Goal: Transaction & Acquisition: Purchase product/service

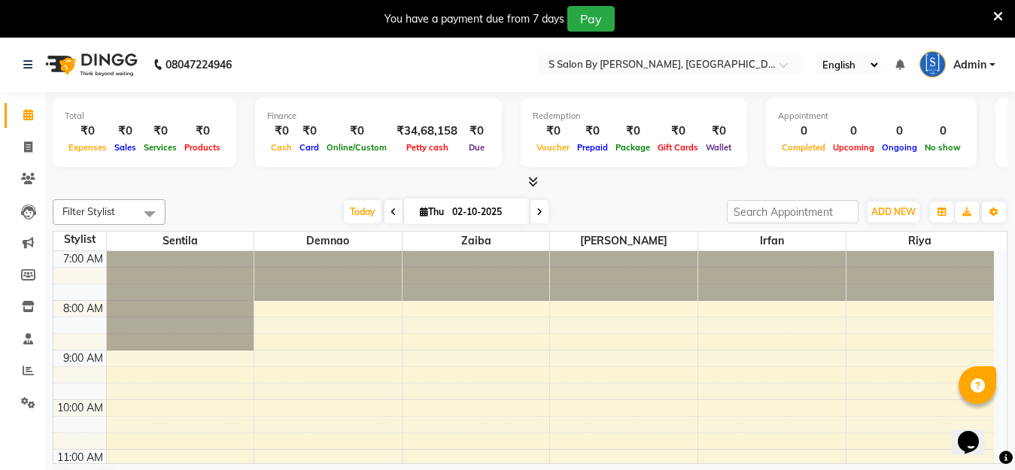
click at [996, 15] on icon at bounding box center [998, 17] width 10 height 14
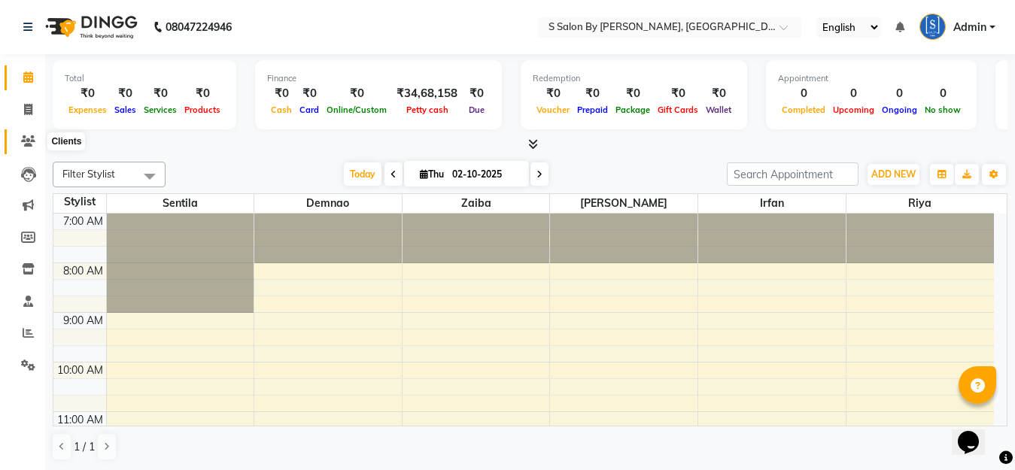
click at [26, 137] on icon at bounding box center [28, 140] width 14 height 11
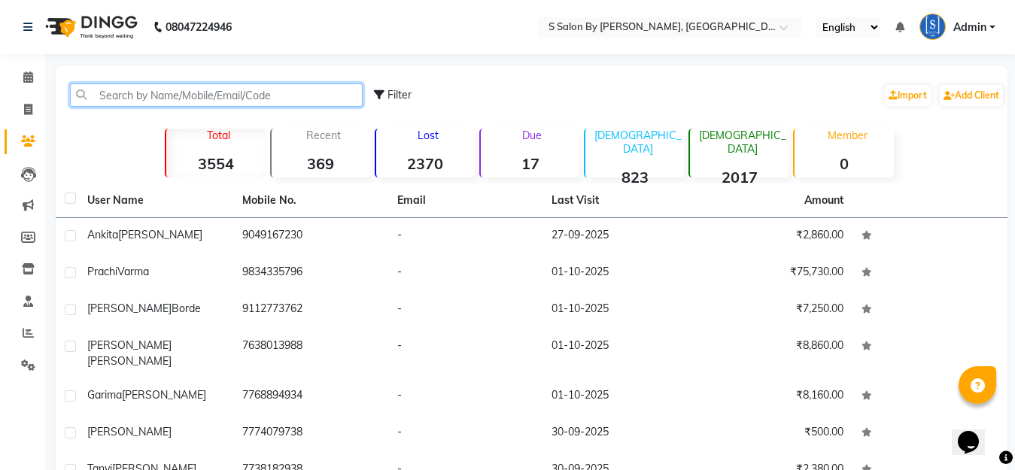
click at [180, 87] on input "text" at bounding box center [216, 94] width 293 height 23
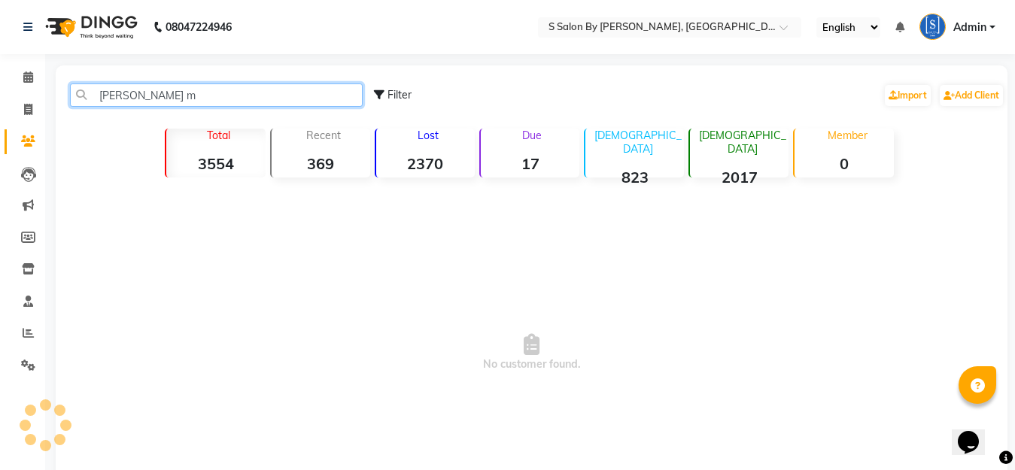
click at [126, 91] on input "[PERSON_NAME] m" at bounding box center [216, 94] width 293 height 23
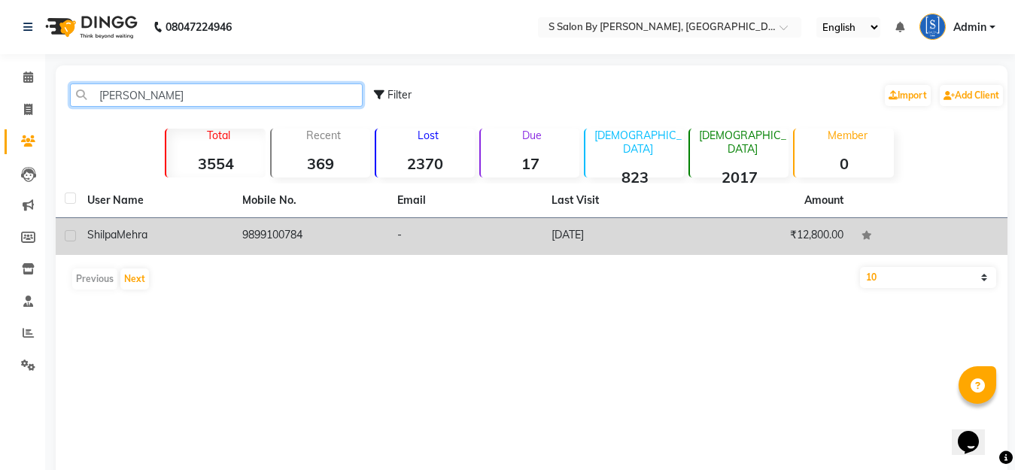
type input "[PERSON_NAME]"
click at [762, 236] on td "₹12,800.00" at bounding box center [774, 236] width 155 height 37
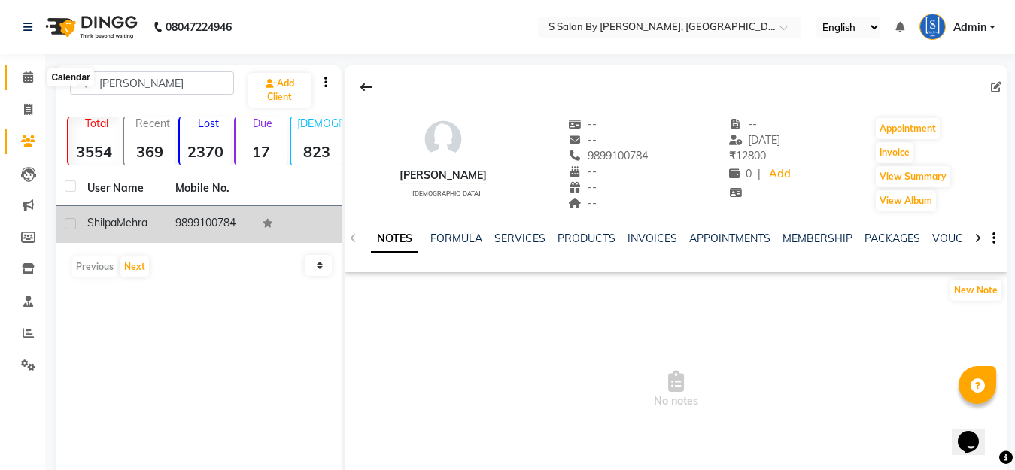
click at [23, 79] on icon at bounding box center [28, 76] width 10 height 11
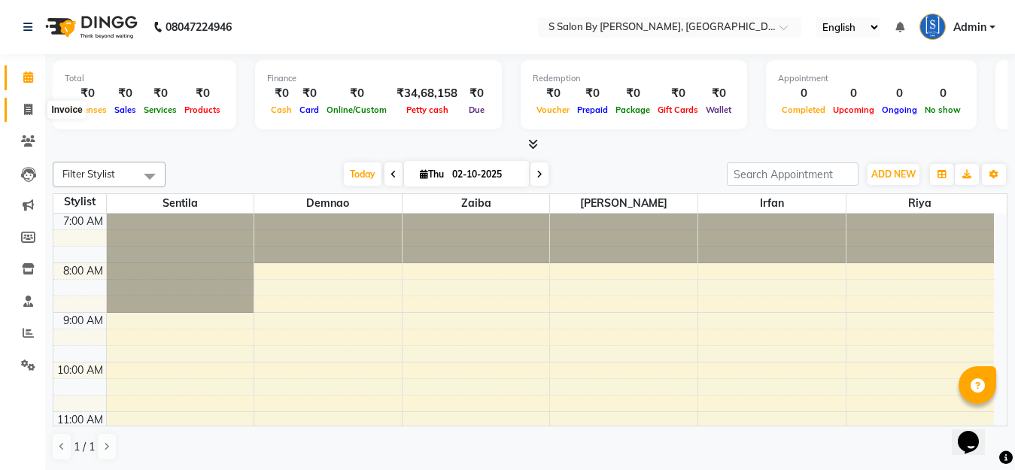
click at [23, 108] on span at bounding box center [28, 110] width 26 height 17
select select "service"
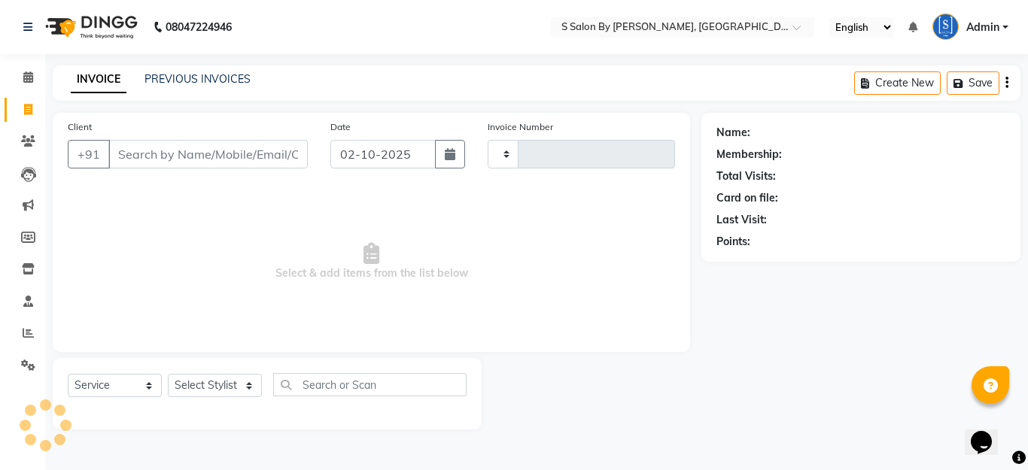
type input "1510"
select select "45"
click at [217, 155] on input "Client" at bounding box center [207, 154] width 199 height 29
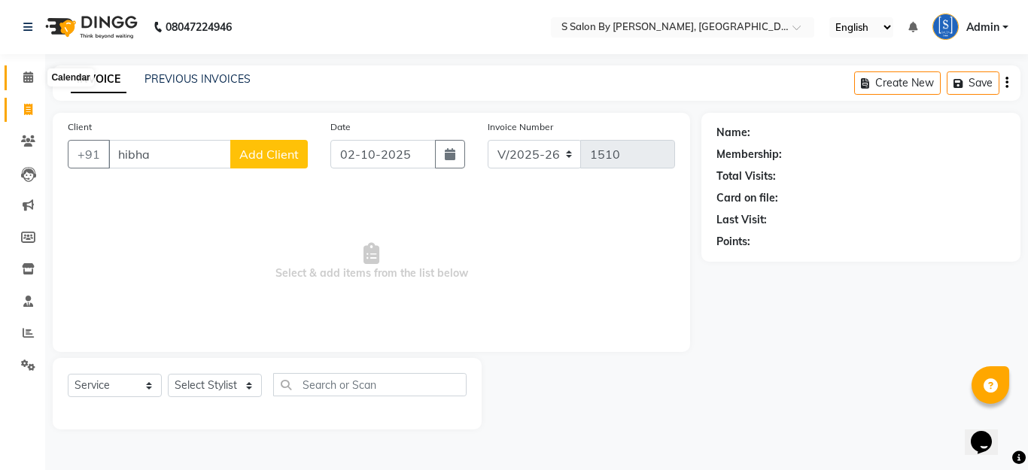
type input "hibha"
click at [22, 79] on span at bounding box center [28, 77] width 26 height 17
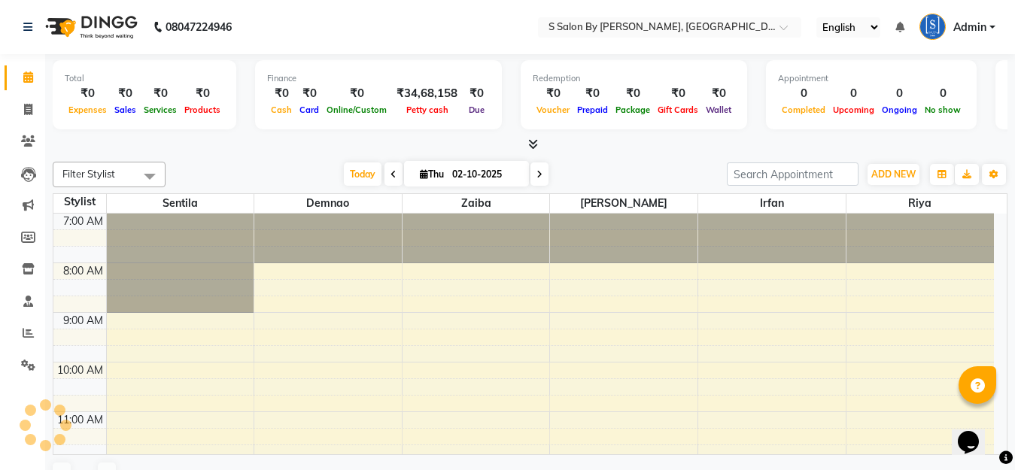
click at [532, 141] on icon at bounding box center [533, 143] width 10 height 11
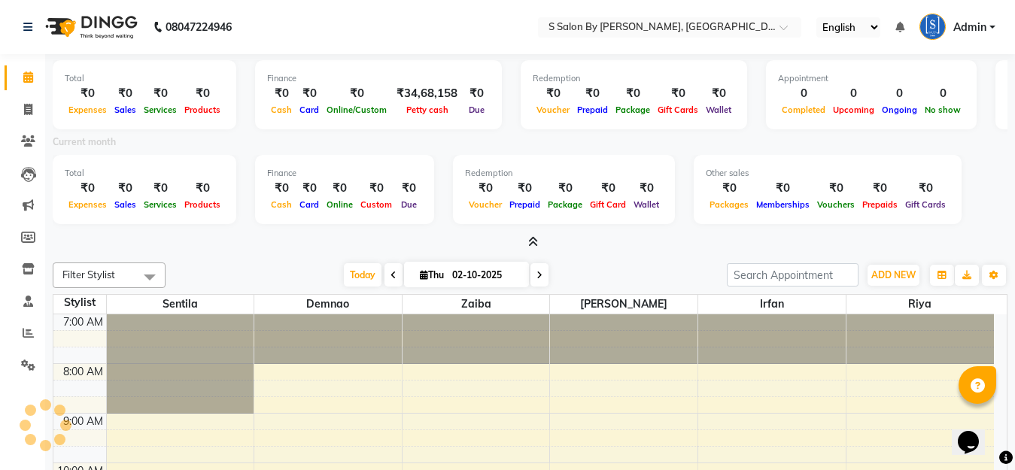
click at [530, 238] on icon at bounding box center [533, 241] width 10 height 11
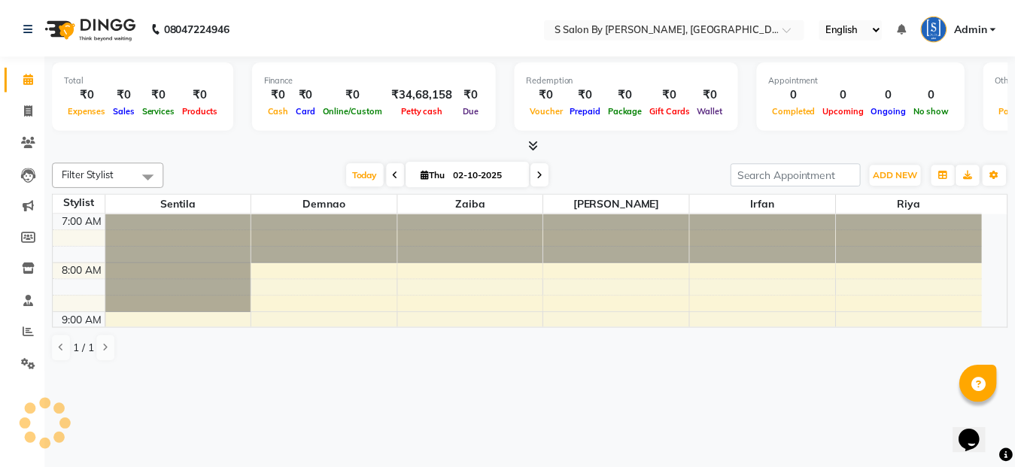
scroll to position [299, 0]
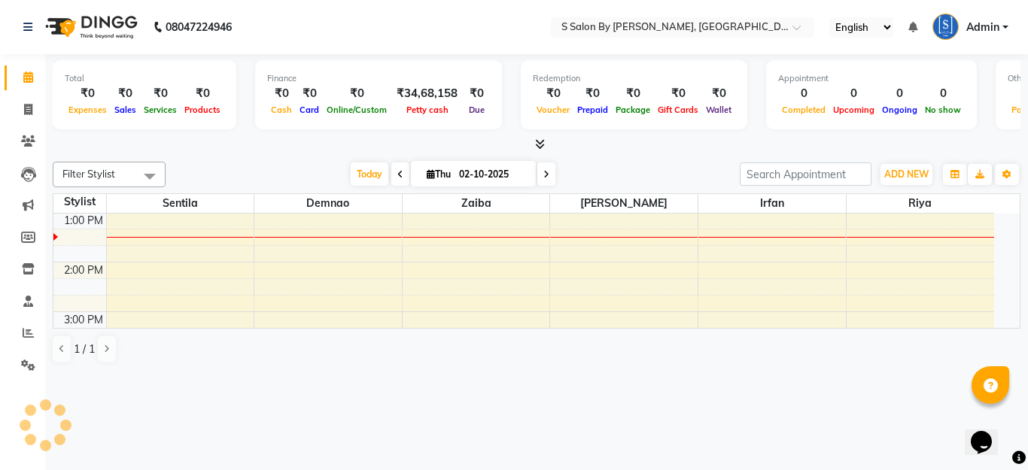
click at [537, 148] on icon at bounding box center [540, 143] width 10 height 11
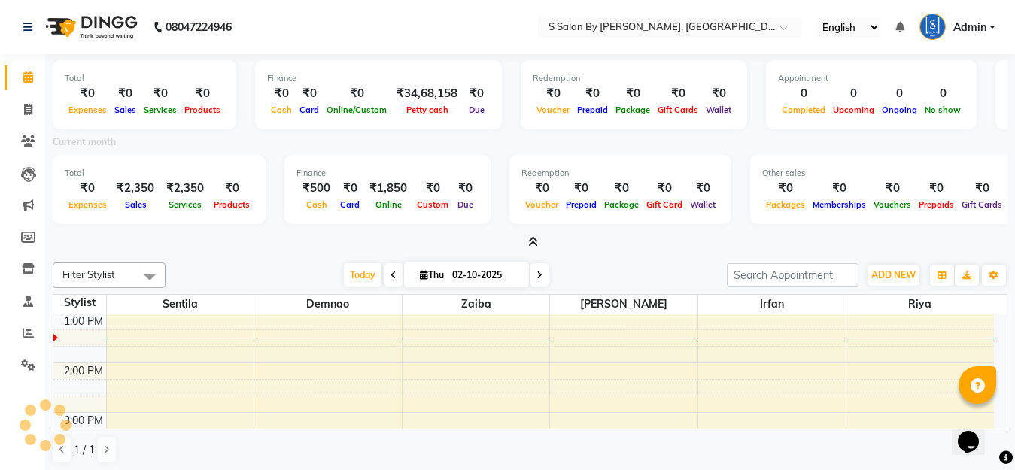
click at [533, 240] on icon at bounding box center [533, 241] width 10 height 11
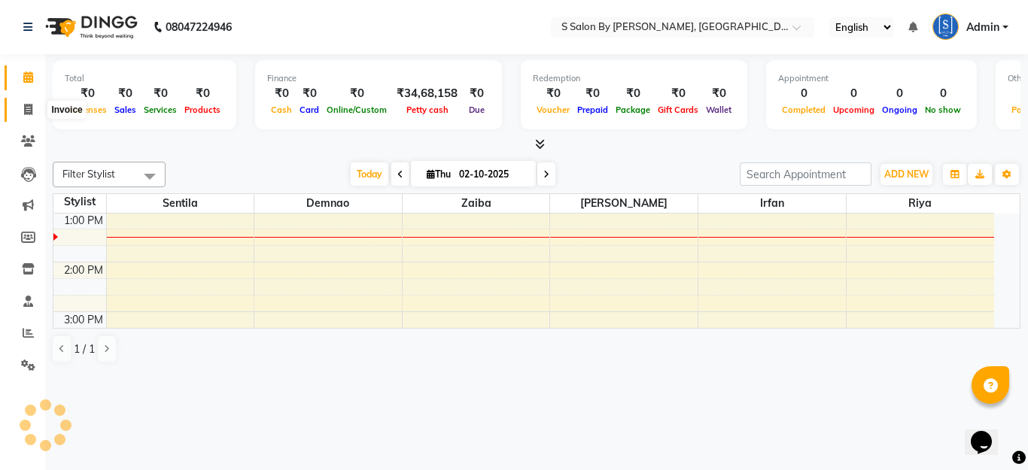
click at [26, 108] on icon at bounding box center [28, 109] width 8 height 11
select select "service"
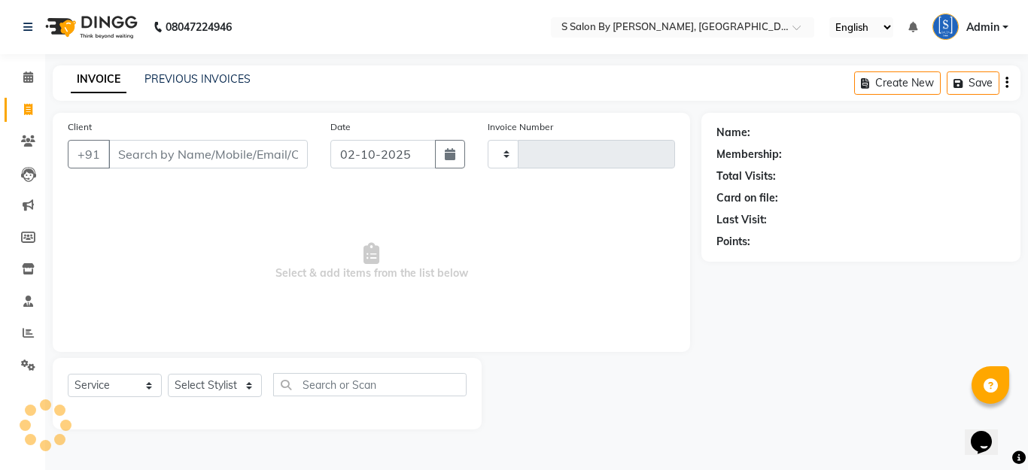
type input "1510"
select select "45"
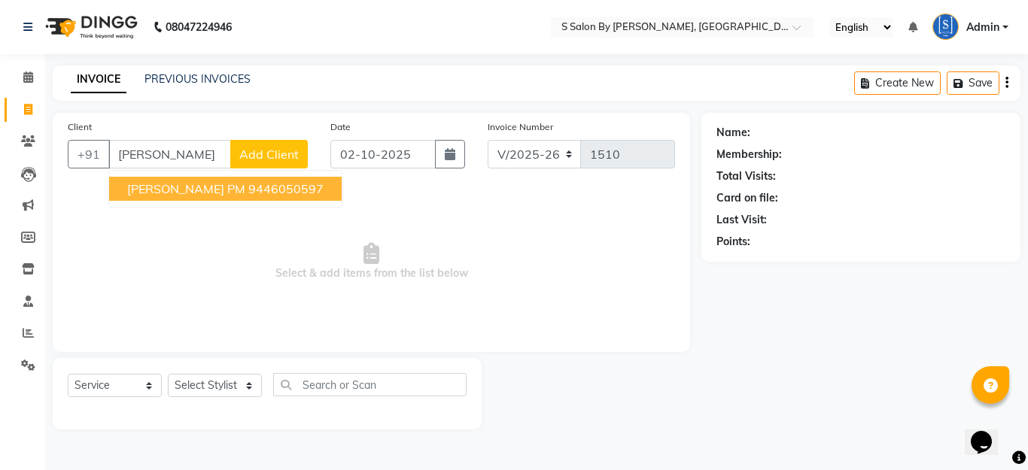
click at [248, 189] on ngb-highlight "9446050597" at bounding box center [285, 188] width 75 height 15
type input "9446050597"
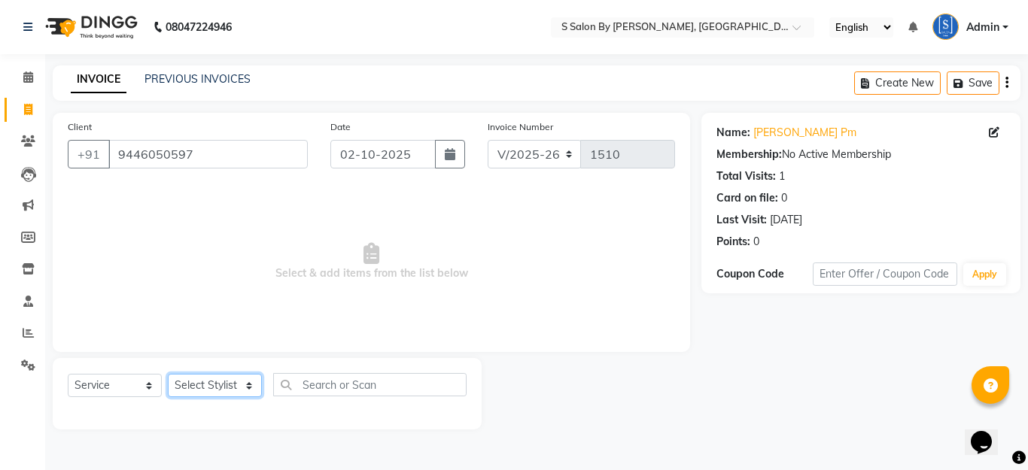
click at [211, 381] on select "Select Stylist Demnao [PERSON_NAME] [PERSON_NAME] [PERSON_NAME]" at bounding box center [215, 385] width 94 height 23
select select "4280"
click at [168, 374] on select "Select Stylist Demnao [PERSON_NAME] [PERSON_NAME] [PERSON_NAME]" at bounding box center [215, 385] width 94 height 23
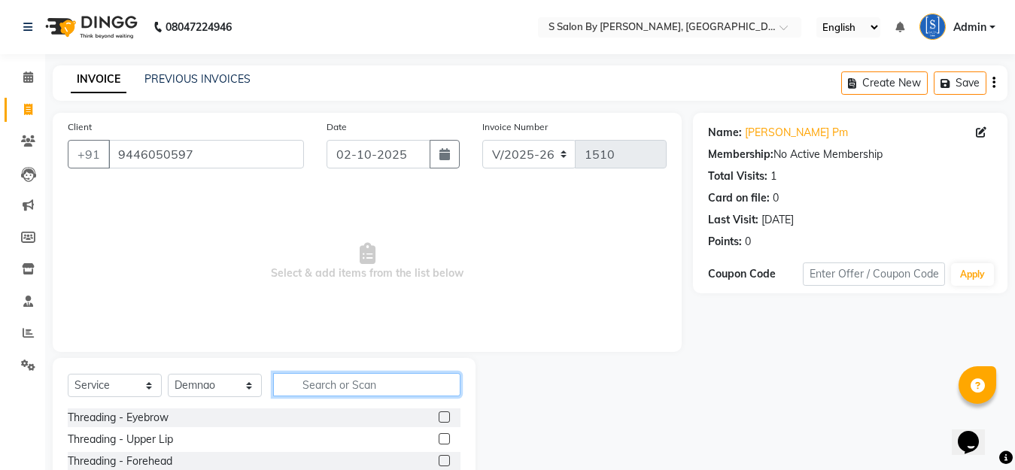
click at [323, 382] on input "text" at bounding box center [366, 384] width 187 height 23
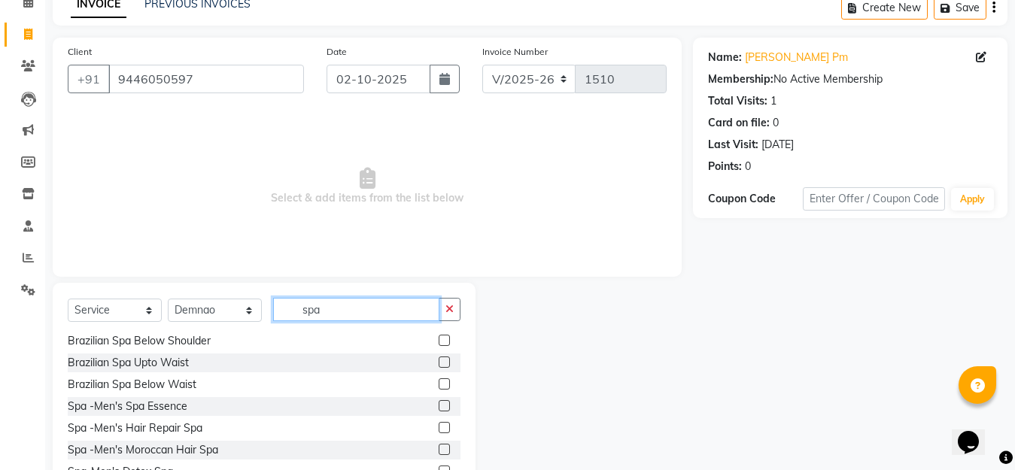
scroll to position [460, 0]
type input "spa"
click at [439, 339] on label at bounding box center [444, 339] width 11 height 11
click at [439, 339] on input "checkbox" at bounding box center [444, 340] width 10 height 10
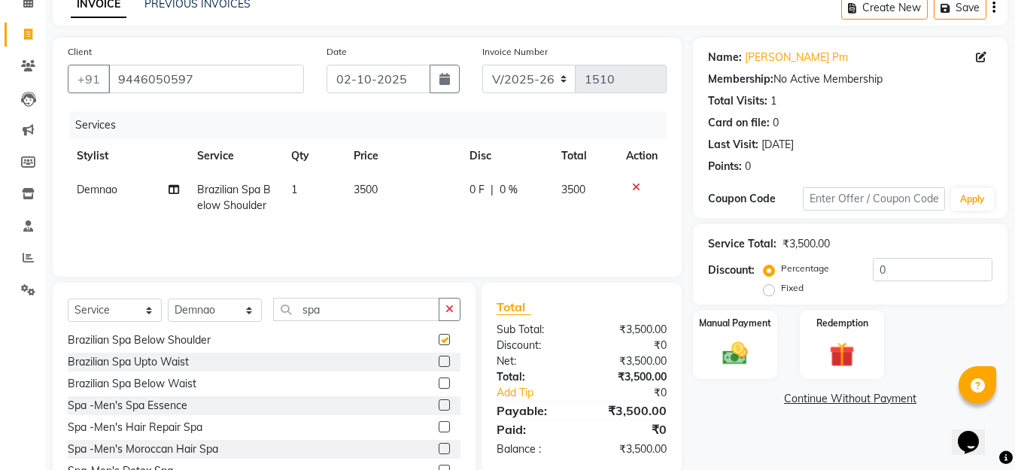
checkbox input "false"
click at [450, 308] on icon "button" at bounding box center [449, 309] width 8 height 11
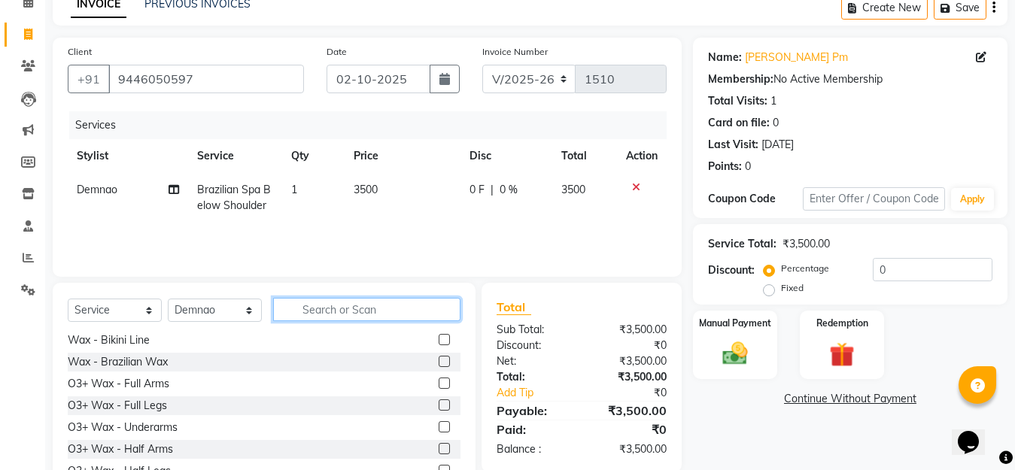
click at [337, 314] on input "text" at bounding box center [366, 309] width 187 height 23
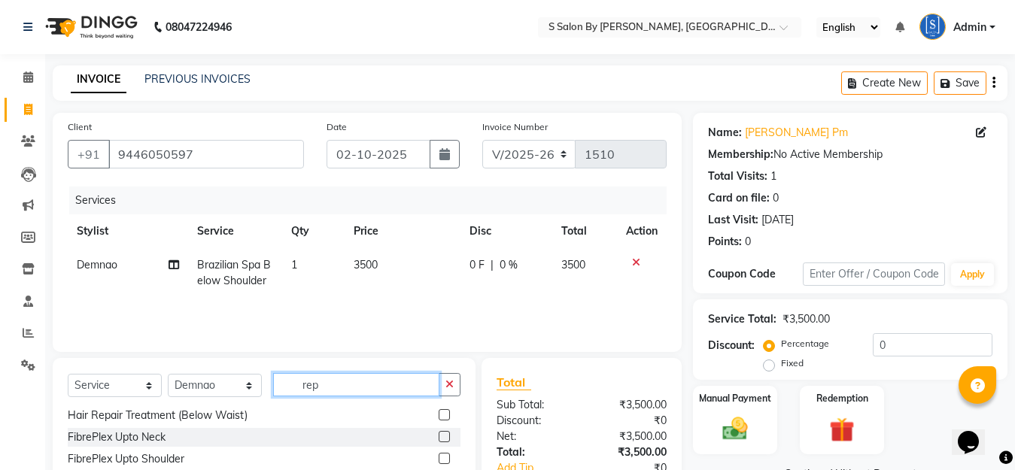
scroll to position [0, 0]
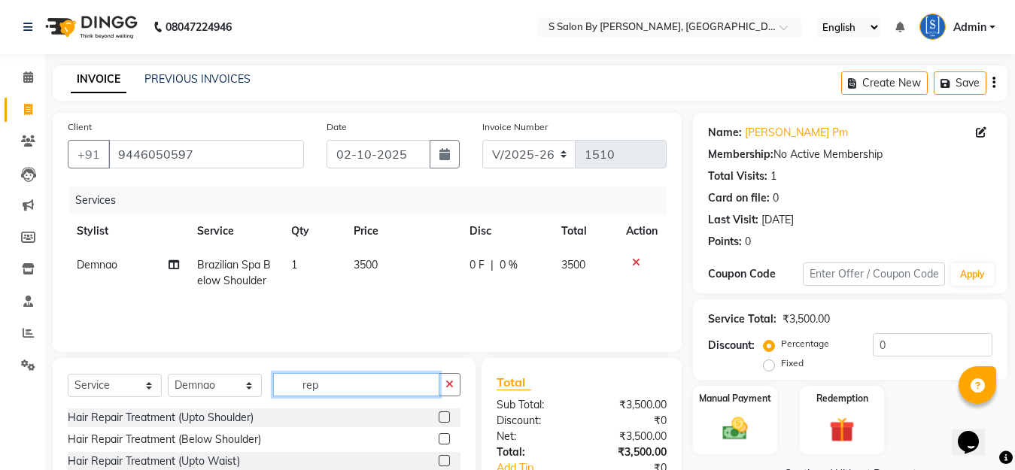
type input "rep"
drag, startPoint x: 431, startPoint y: 438, endPoint x: 363, endPoint y: 435, distance: 67.8
click at [439, 438] on label at bounding box center [444, 438] width 11 height 11
click at [439, 438] on input "checkbox" at bounding box center [444, 440] width 10 height 10
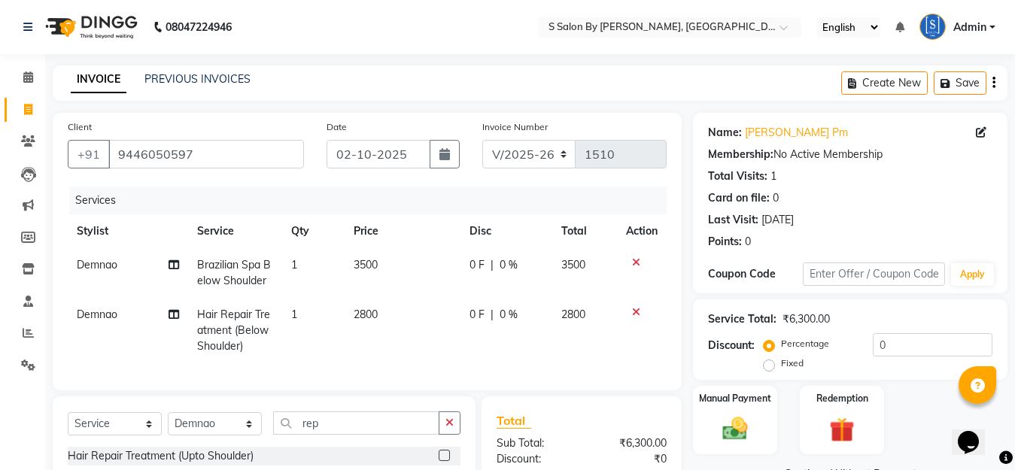
checkbox input "false"
click at [633, 263] on icon at bounding box center [636, 262] width 8 height 11
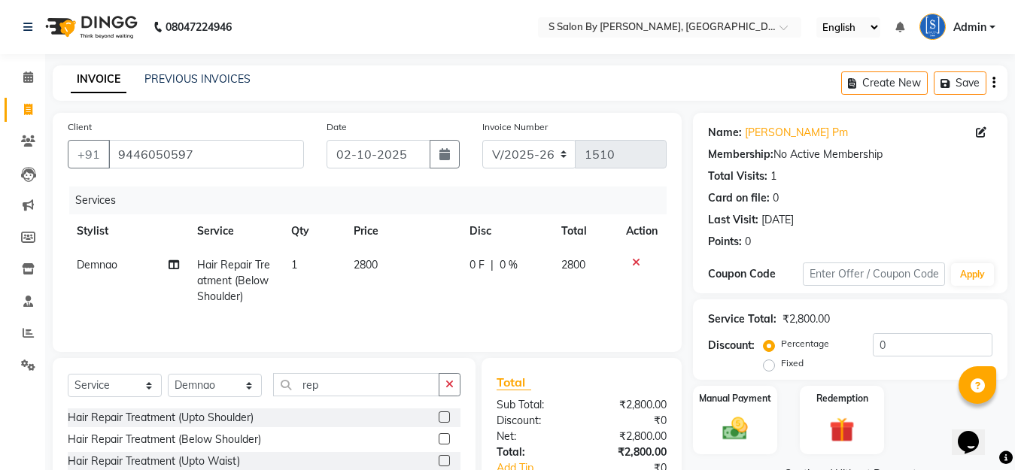
click at [634, 263] on icon at bounding box center [636, 262] width 8 height 11
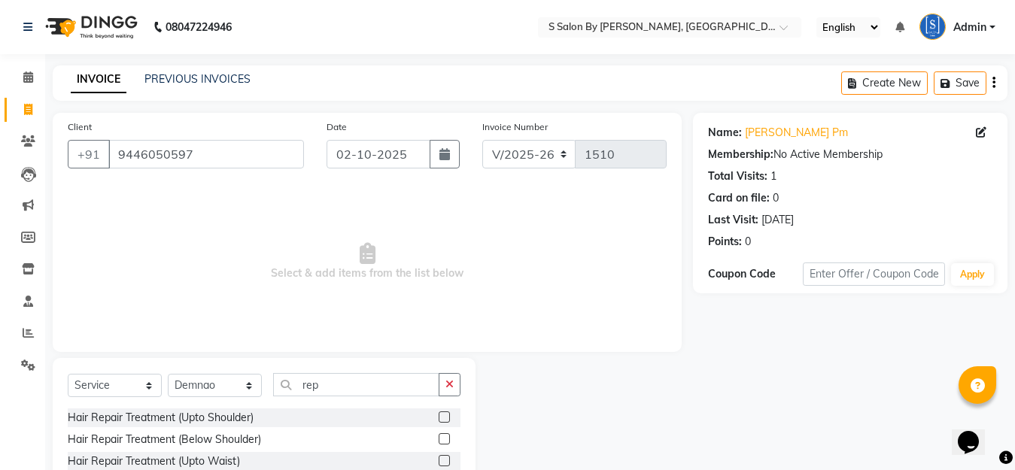
click at [454, 382] on icon "button" at bounding box center [449, 384] width 8 height 11
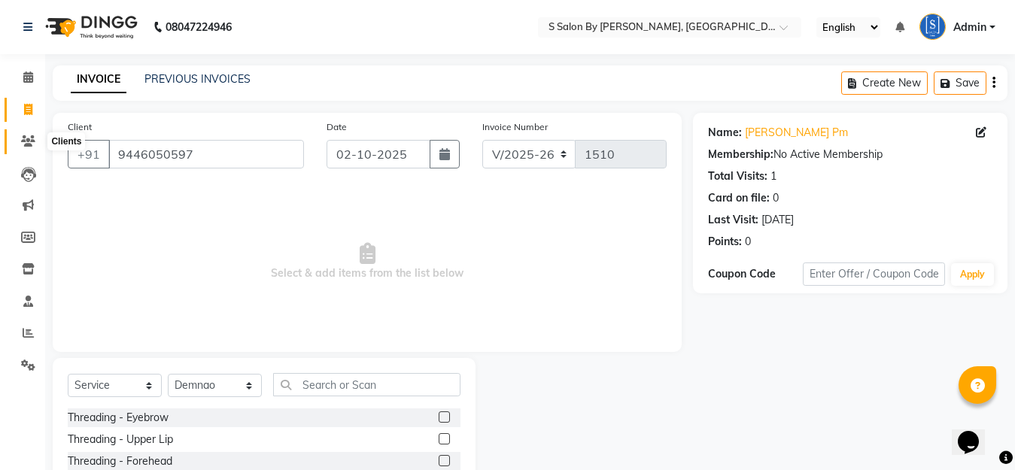
click at [24, 139] on icon at bounding box center [28, 140] width 14 height 11
click at [327, 378] on input "text" at bounding box center [366, 384] width 187 height 23
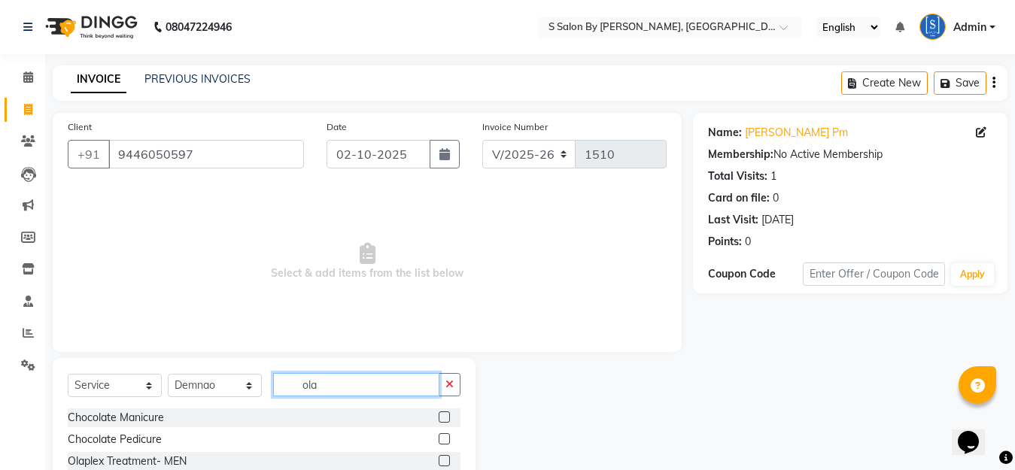
scroll to position [75, 0]
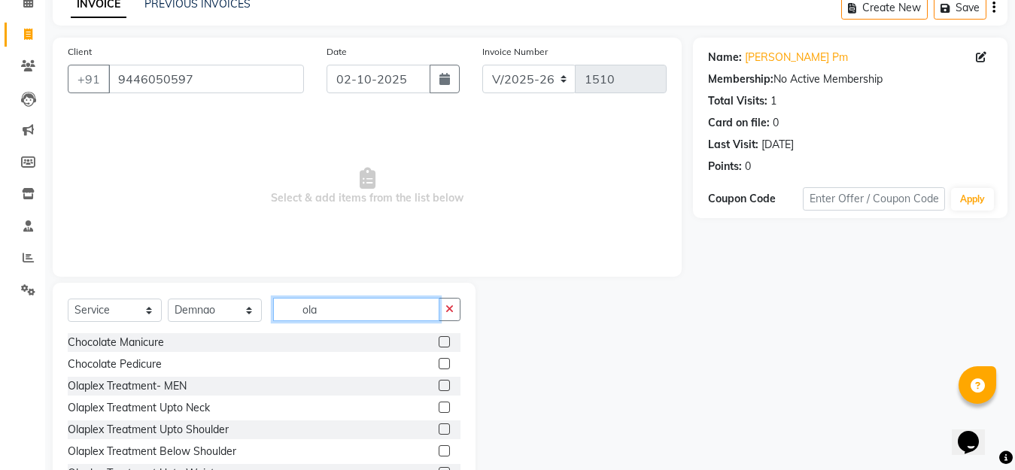
type input "ola"
click at [439, 451] on label at bounding box center [444, 450] width 11 height 11
click at [439, 451] on input "checkbox" at bounding box center [444, 452] width 10 height 10
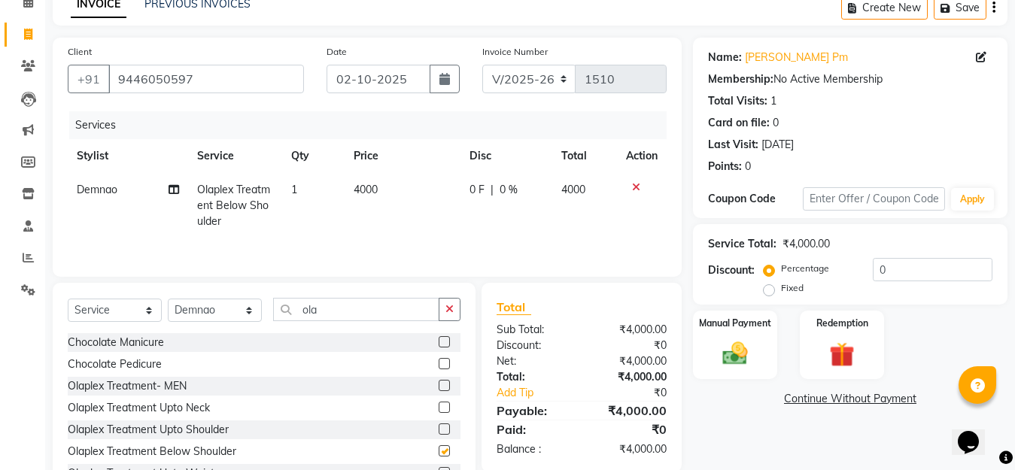
checkbox input "false"
drag, startPoint x: 452, startPoint y: 312, endPoint x: 433, endPoint y: 317, distance: 20.1
click at [438, 316] on div "ola" at bounding box center [367, 309] width 187 height 23
click at [324, 310] on input "ola" at bounding box center [356, 309] width 166 height 23
type input "o"
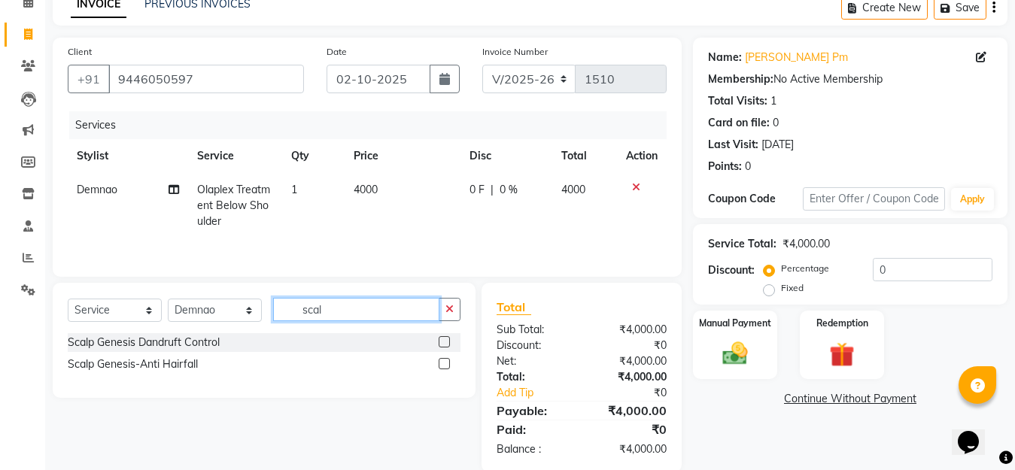
type input "scal"
click at [446, 342] on label at bounding box center [444, 341] width 11 height 11
click at [446, 342] on input "checkbox" at bounding box center [444, 343] width 10 height 10
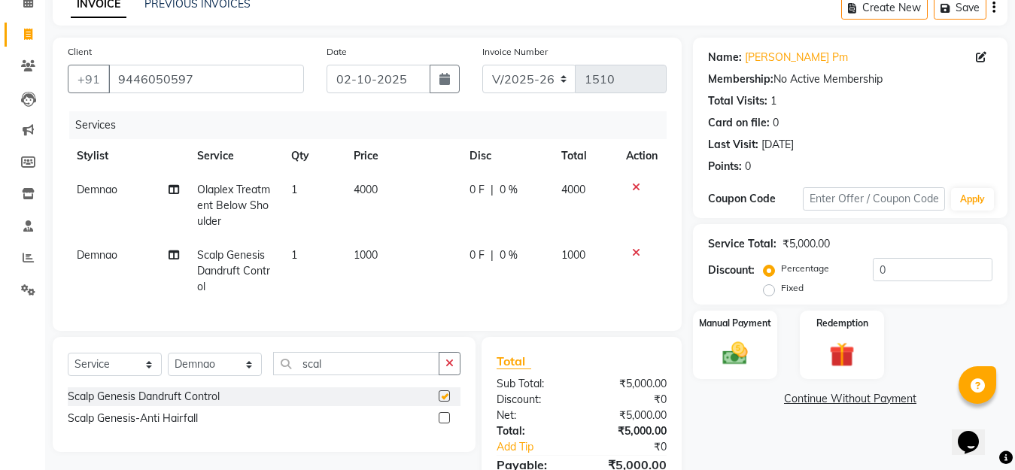
checkbox input "false"
drag, startPoint x: 635, startPoint y: 185, endPoint x: 634, endPoint y: 196, distance: 11.3
click at [636, 185] on icon at bounding box center [636, 187] width 8 height 11
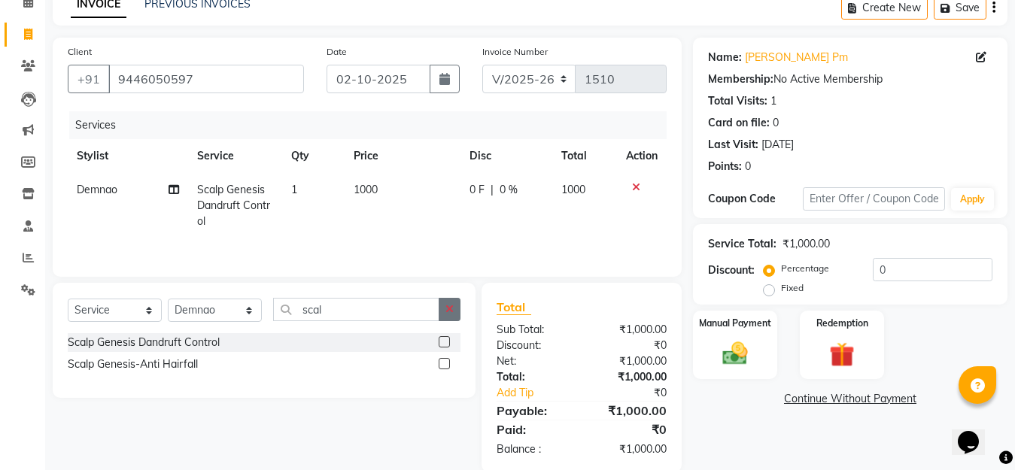
click at [442, 305] on button "button" at bounding box center [450, 309] width 22 height 23
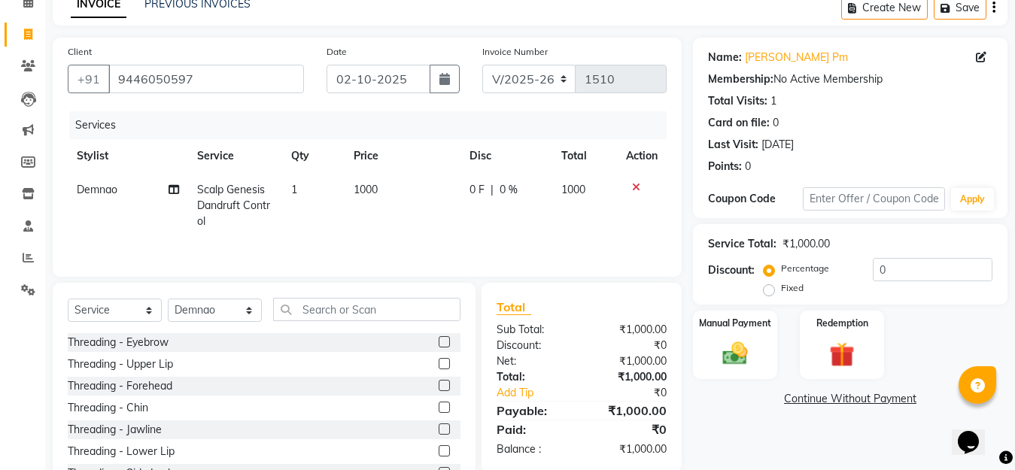
click at [633, 185] on icon at bounding box center [636, 187] width 8 height 11
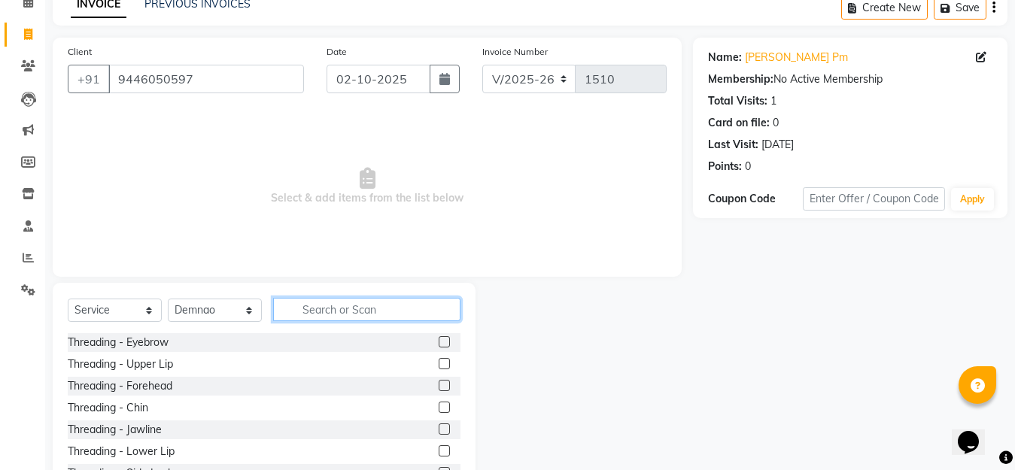
click at [347, 308] on input "text" at bounding box center [366, 309] width 187 height 23
click at [369, 308] on input "text" at bounding box center [366, 309] width 187 height 23
click at [377, 303] on input "text" at bounding box center [366, 309] width 187 height 23
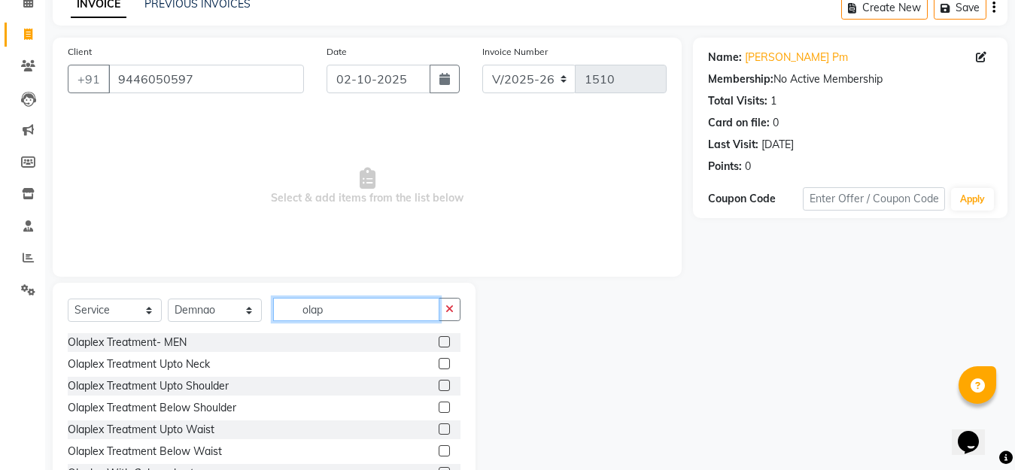
type input "olap"
drag, startPoint x: 427, startPoint y: 405, endPoint x: 434, endPoint y: 397, distance: 10.6
click at [439, 403] on label at bounding box center [444, 407] width 11 height 11
click at [439, 403] on input "checkbox" at bounding box center [444, 408] width 10 height 10
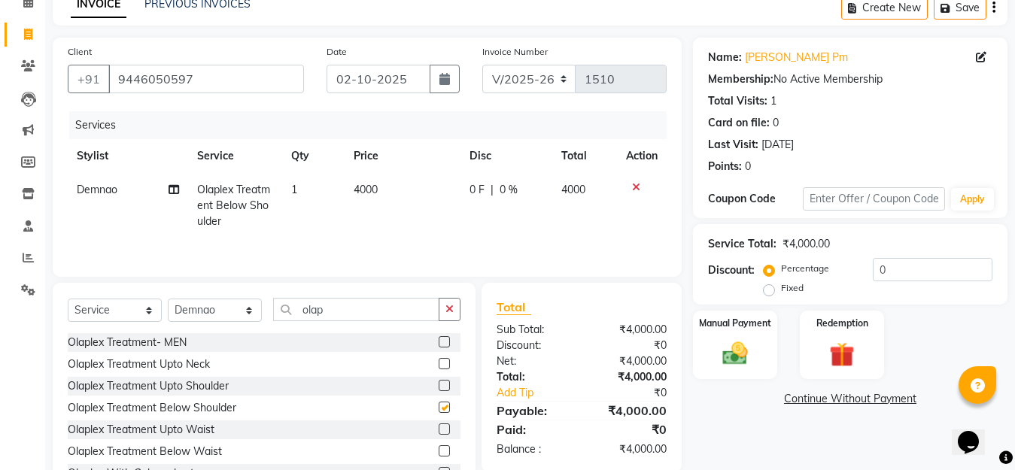
checkbox input "false"
click at [889, 269] on input "0" at bounding box center [933, 269] width 120 height 23
type input "15"
click at [803, 437] on div "Name: [PERSON_NAME] Pm Membership: No Active Membership Total Visits: 1 Card on…" at bounding box center [856, 271] width 326 height 467
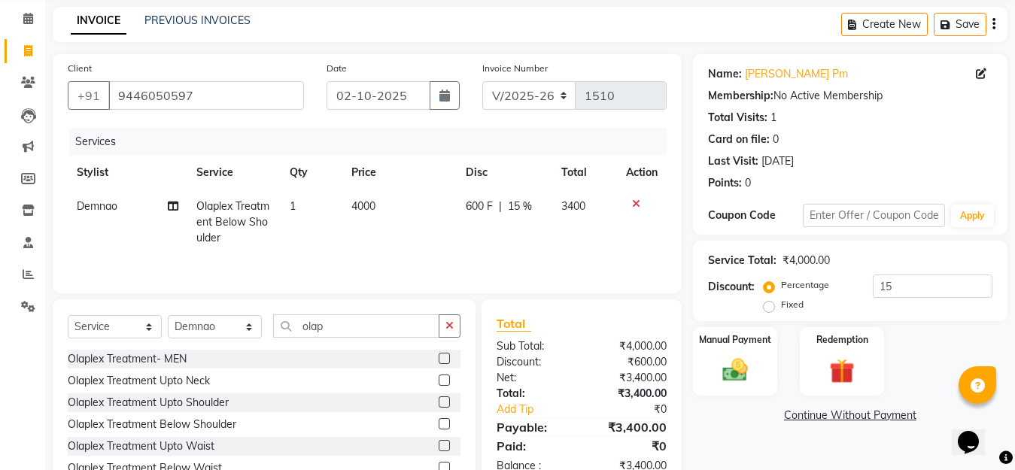
scroll to position [134, 0]
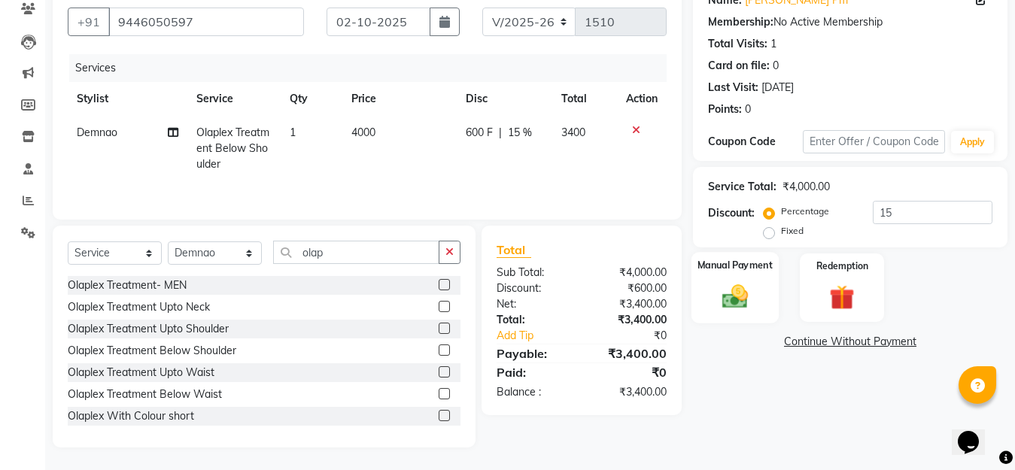
click at [731, 291] on img at bounding box center [735, 296] width 42 height 30
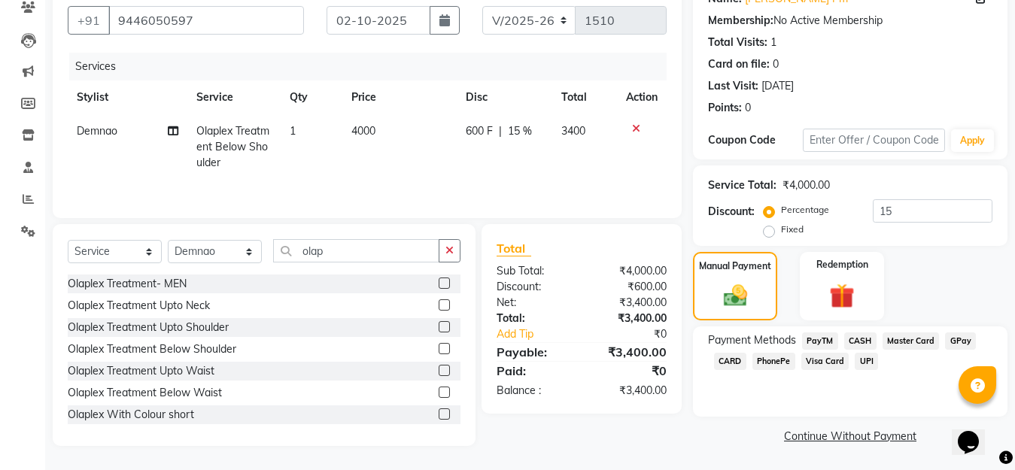
click at [957, 341] on span "GPay" at bounding box center [960, 340] width 31 height 17
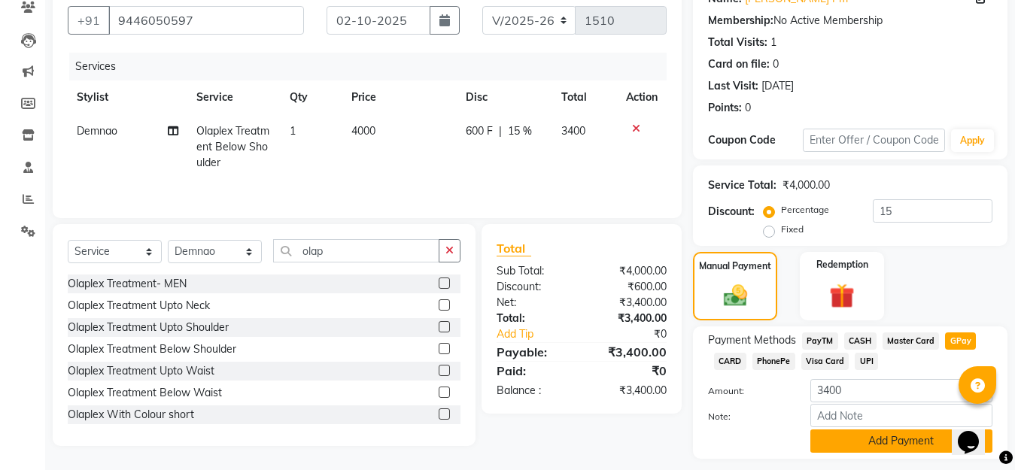
click at [909, 438] on button "Add Payment" at bounding box center [901, 441] width 182 height 23
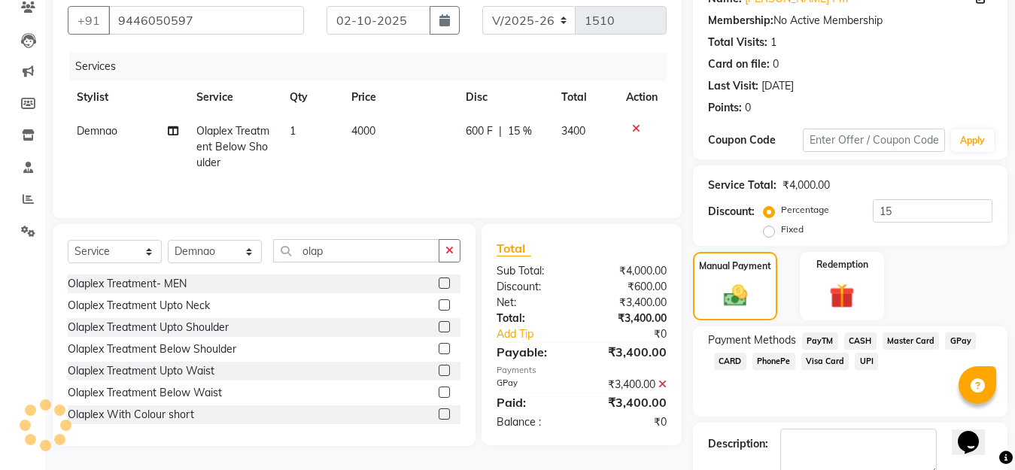
scroll to position [219, 0]
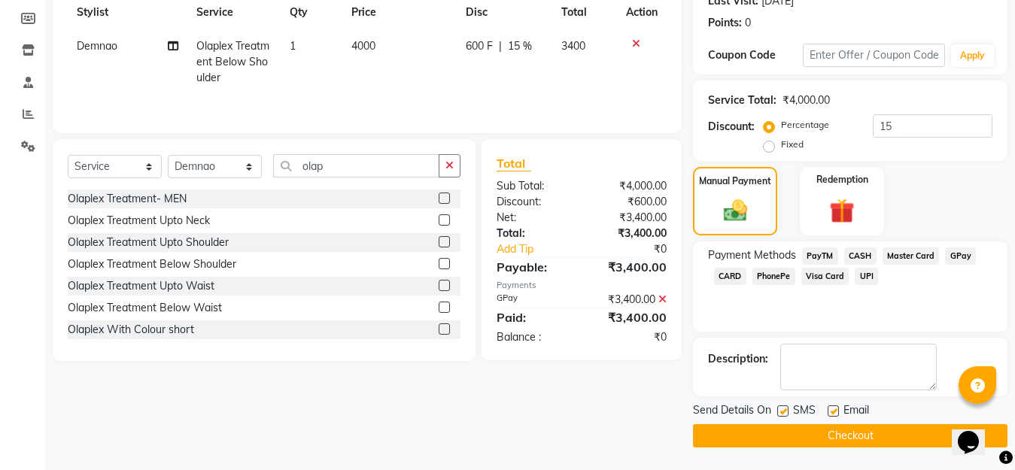
click at [871, 440] on button "Checkout" at bounding box center [850, 435] width 314 height 23
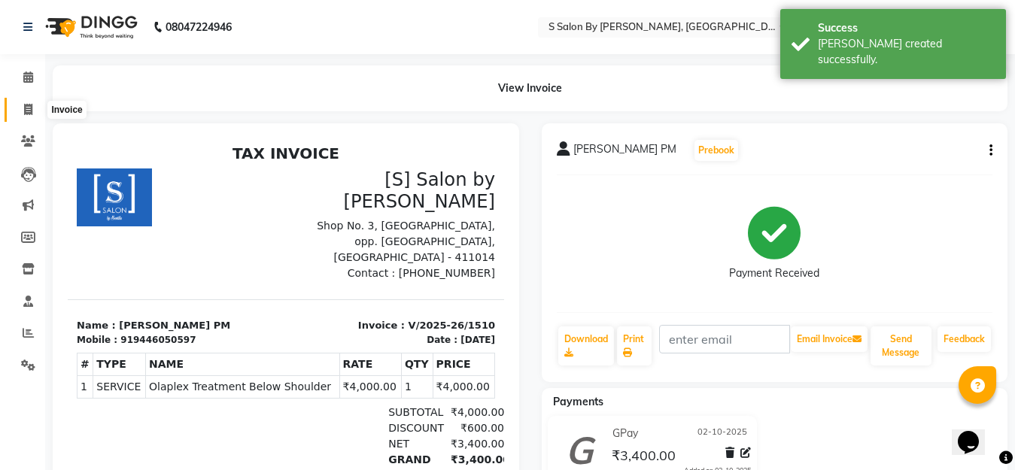
click at [26, 109] on icon at bounding box center [28, 109] width 8 height 11
select select "service"
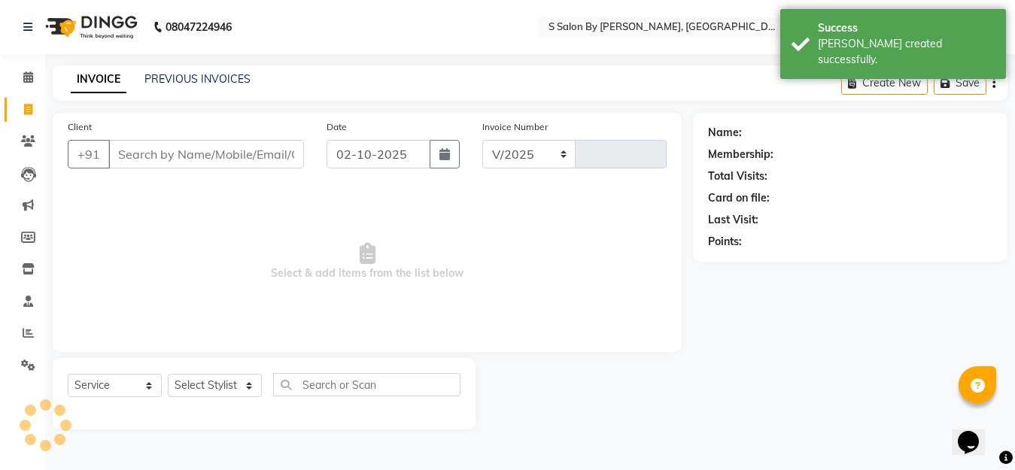
select select "45"
type input "1511"
click at [246, 176] on div "Client +91" at bounding box center [187, 150] width 263 height 62
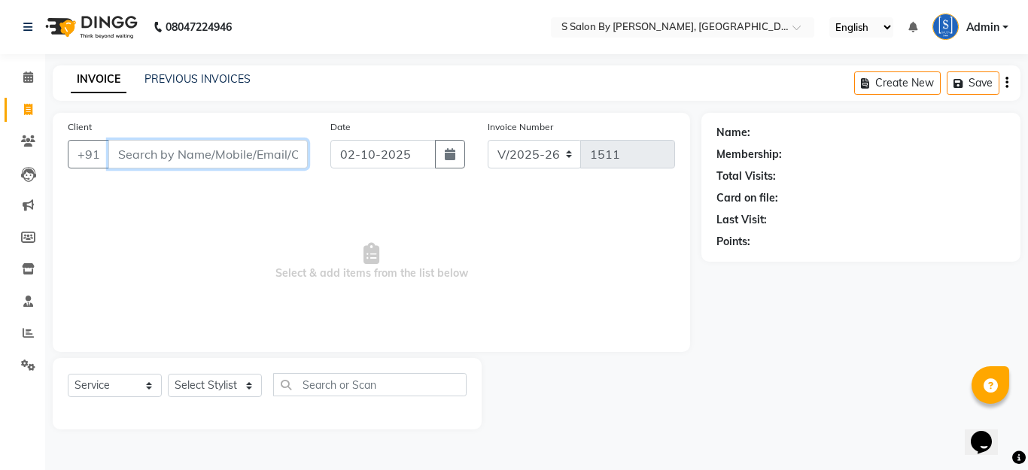
click at [260, 147] on input "Client" at bounding box center [207, 154] width 199 height 29
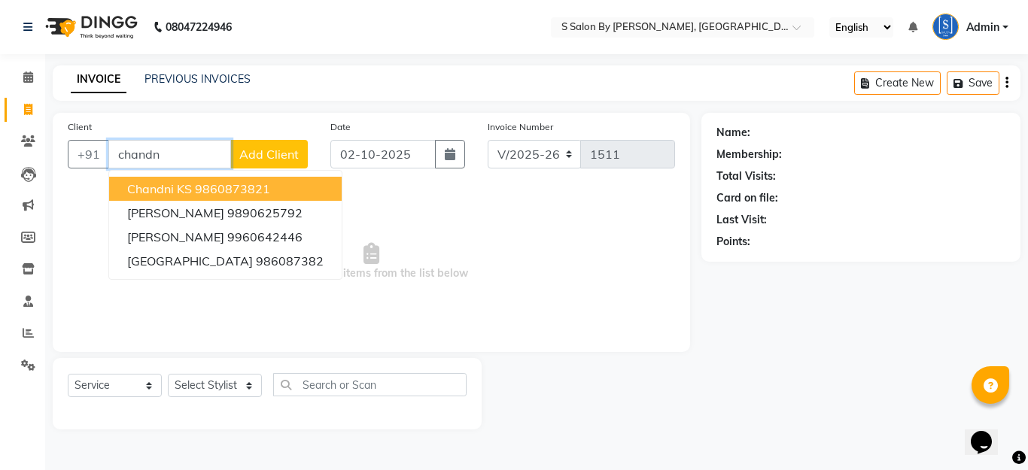
click at [276, 187] on button "Chandni KS 9860873821" at bounding box center [225, 189] width 232 height 24
type input "9860873821"
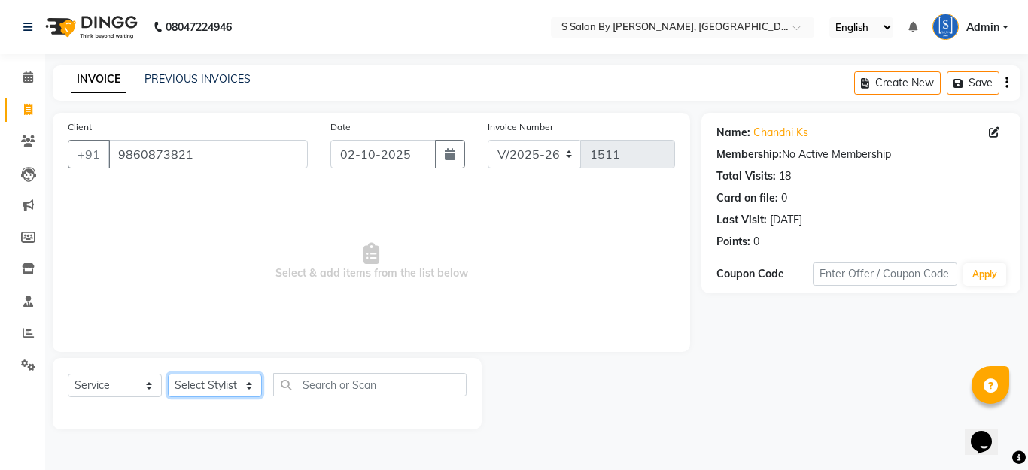
click at [233, 378] on select "Select Stylist Demnao [PERSON_NAME] [PERSON_NAME] [PERSON_NAME]" at bounding box center [215, 385] width 94 height 23
select select "4280"
click at [168, 374] on select "Select Stylist Demnao [PERSON_NAME] [PERSON_NAME] [PERSON_NAME]" at bounding box center [215, 385] width 94 height 23
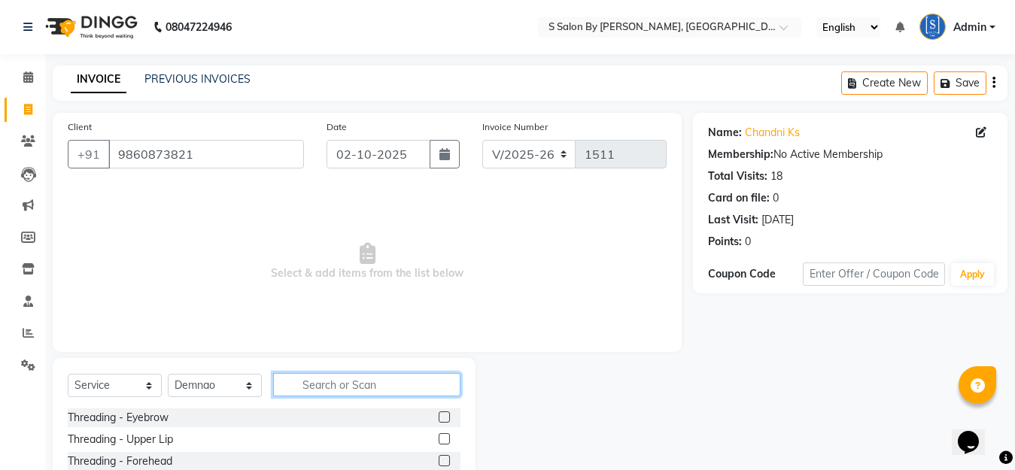
click at [346, 384] on input "text" at bounding box center [366, 384] width 187 height 23
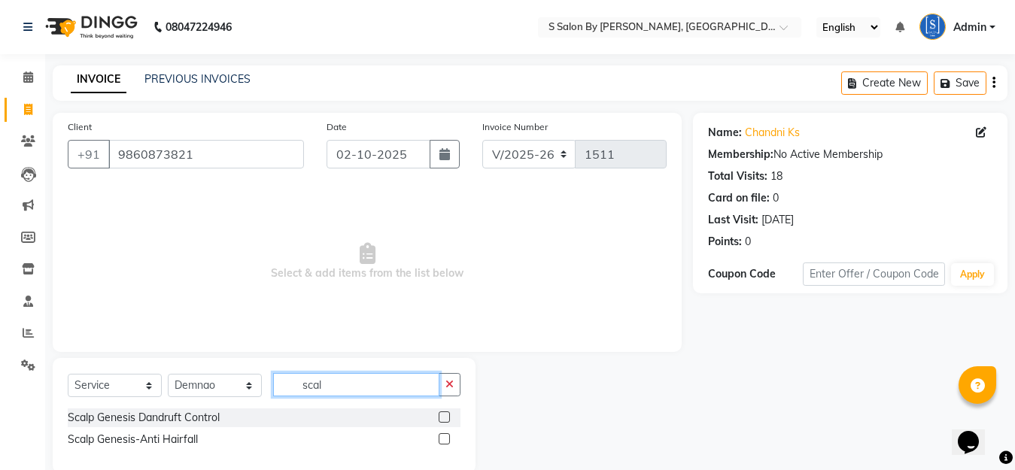
type input "scal"
click at [439, 415] on label at bounding box center [444, 416] width 11 height 11
click at [439, 415] on input "checkbox" at bounding box center [444, 418] width 10 height 10
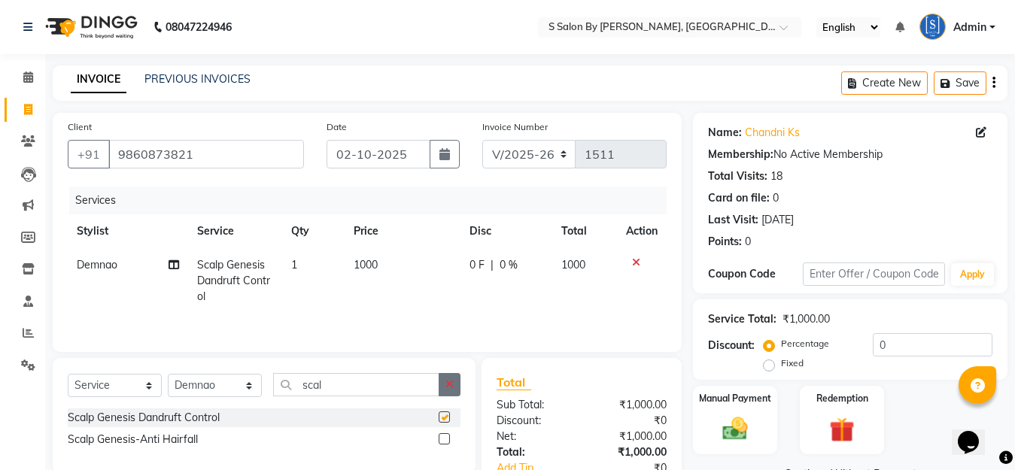
checkbox input "false"
click at [447, 384] on icon "button" at bounding box center [449, 384] width 8 height 11
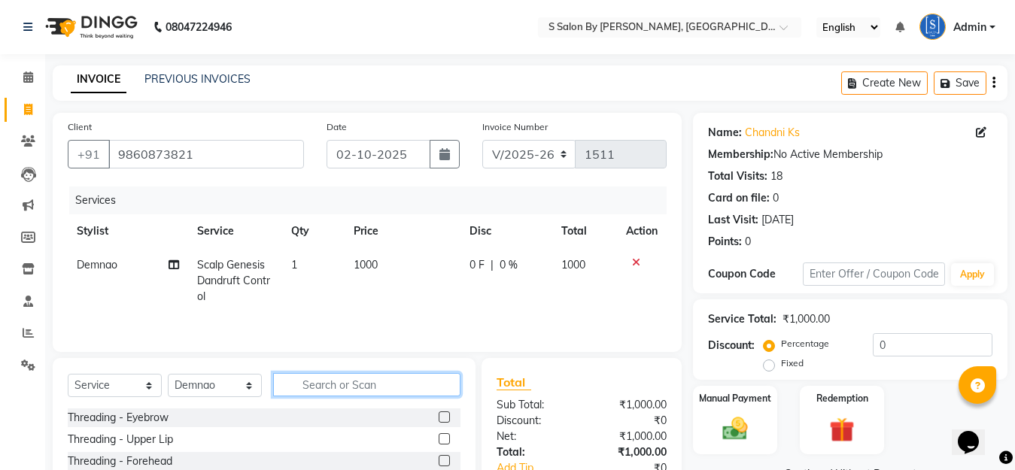
click at [343, 384] on input "text" at bounding box center [366, 384] width 187 height 23
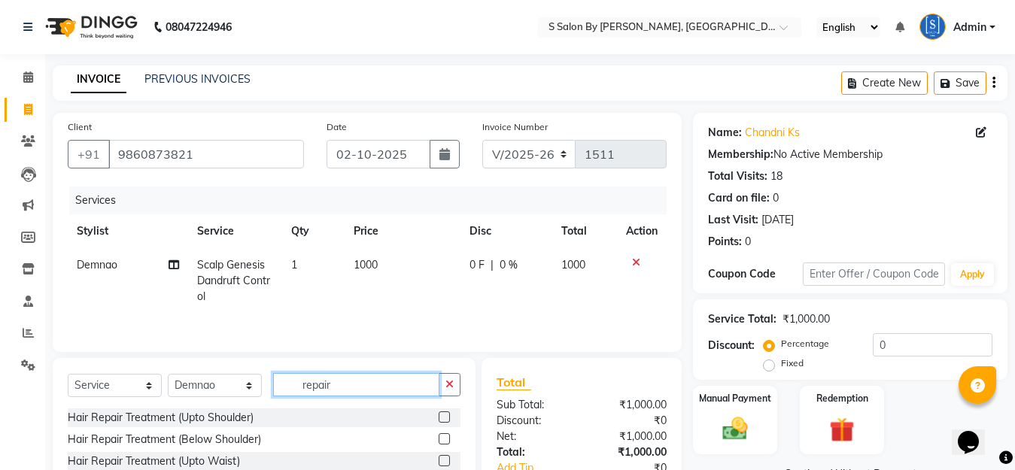
type input "repair"
drag, startPoint x: 443, startPoint y: 460, endPoint x: 433, endPoint y: 457, distance: 10.5
click at [444, 460] on label at bounding box center [444, 460] width 11 height 11
click at [444, 460] on input "checkbox" at bounding box center [444, 462] width 10 height 10
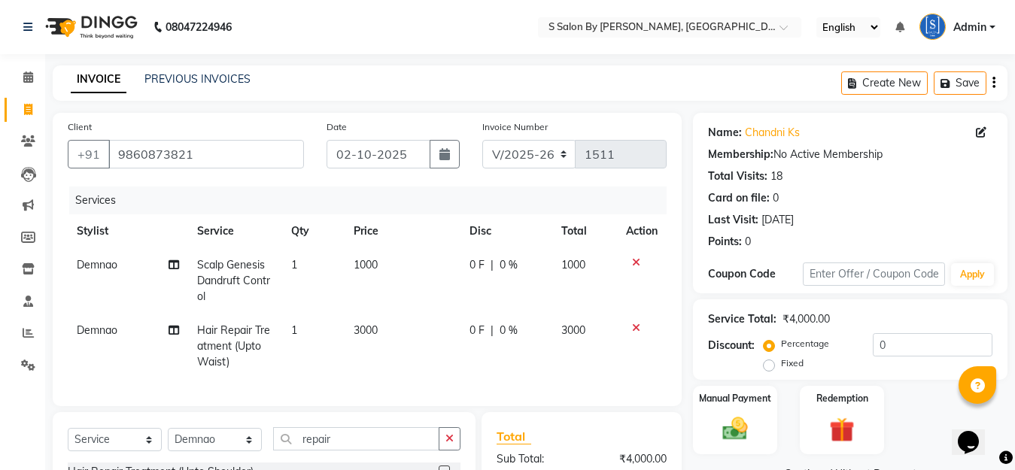
checkbox input "false"
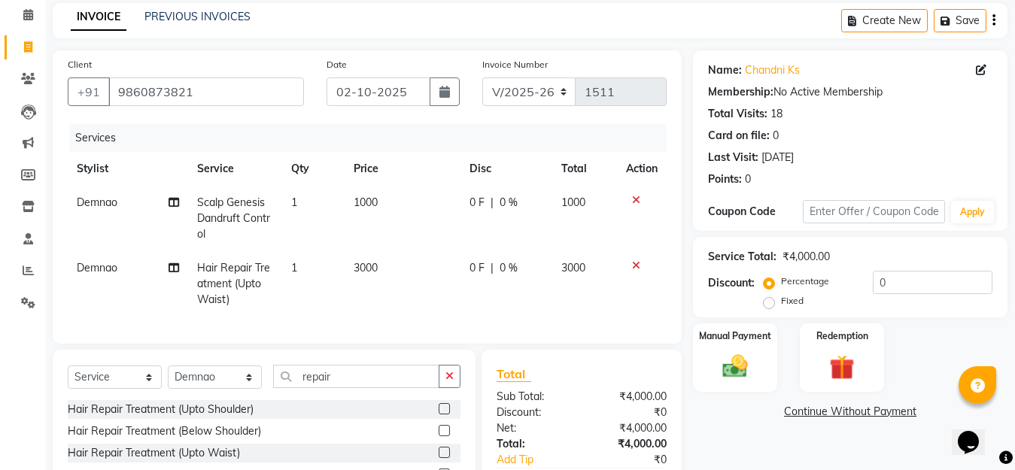
scroll to position [150, 0]
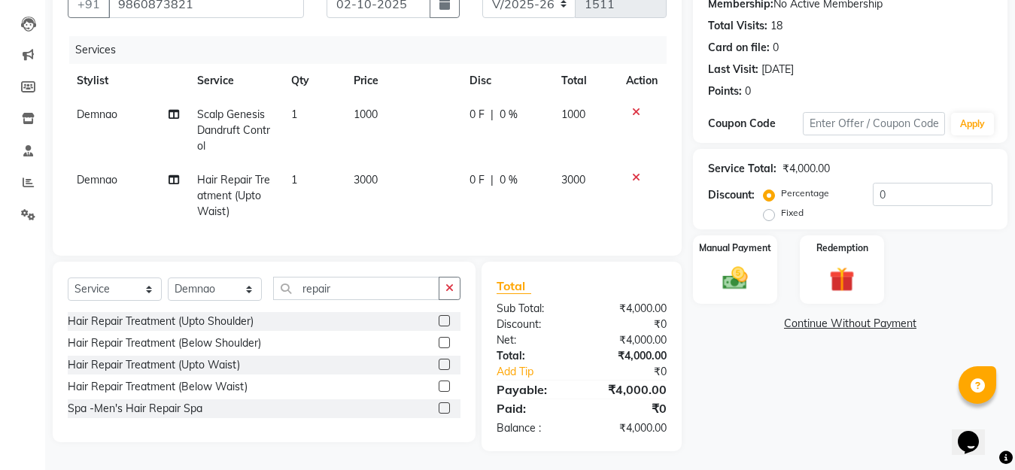
click at [444, 392] on label at bounding box center [444, 386] width 11 height 11
click at [444, 392] on input "checkbox" at bounding box center [444, 387] width 10 height 10
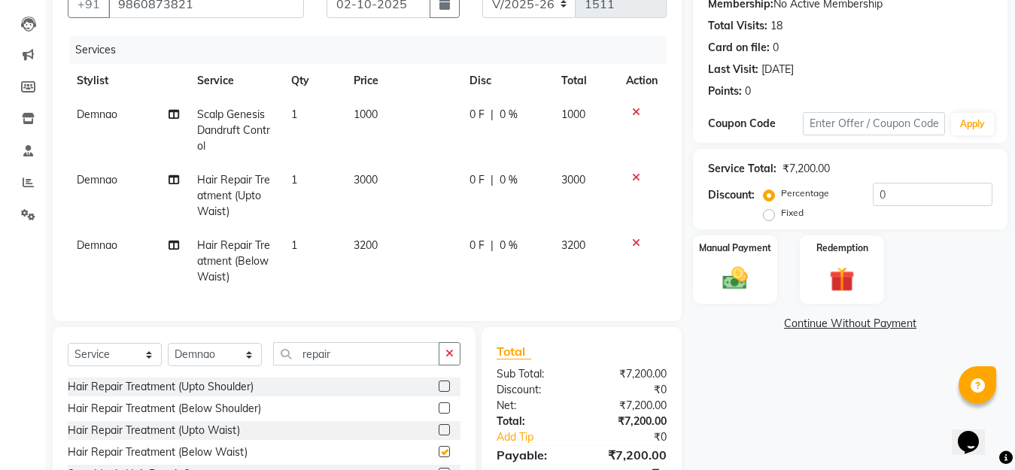
checkbox input "false"
click at [632, 178] on icon at bounding box center [636, 177] width 8 height 11
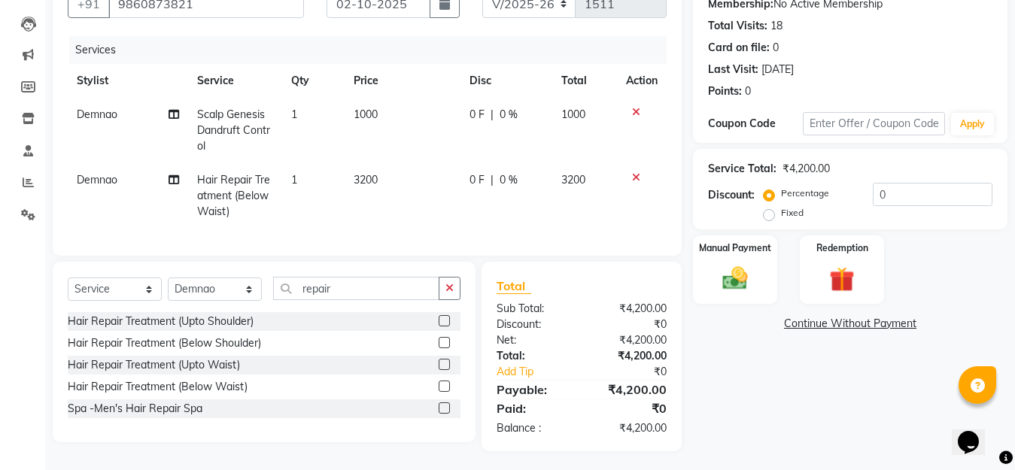
click at [490, 179] on span "|" at bounding box center [491, 180] width 3 height 16
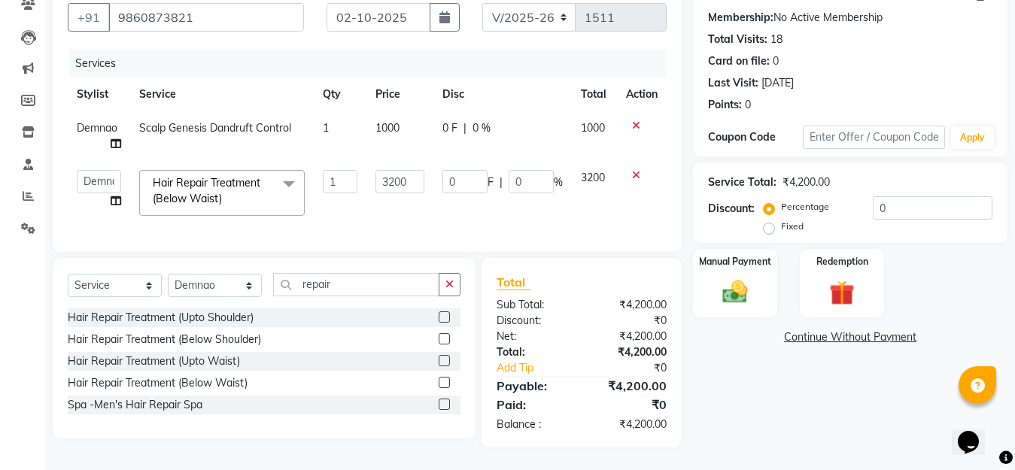
scroll to position [150, 0]
click at [466, 161] on td "0 F | 0 %" at bounding box center [502, 193] width 138 height 64
click at [465, 170] on input "0" at bounding box center [464, 181] width 45 height 23
type input "200"
click at [784, 381] on div "Name: Chandni Ks Membership: No Active Membership Total Visits: 18 Card on file…" at bounding box center [856, 212] width 326 height 472
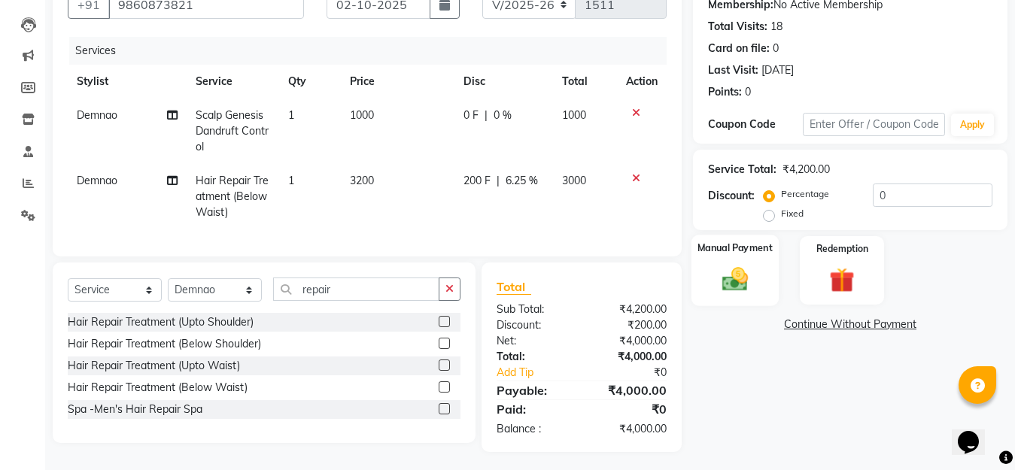
click at [736, 280] on img at bounding box center [735, 279] width 42 height 30
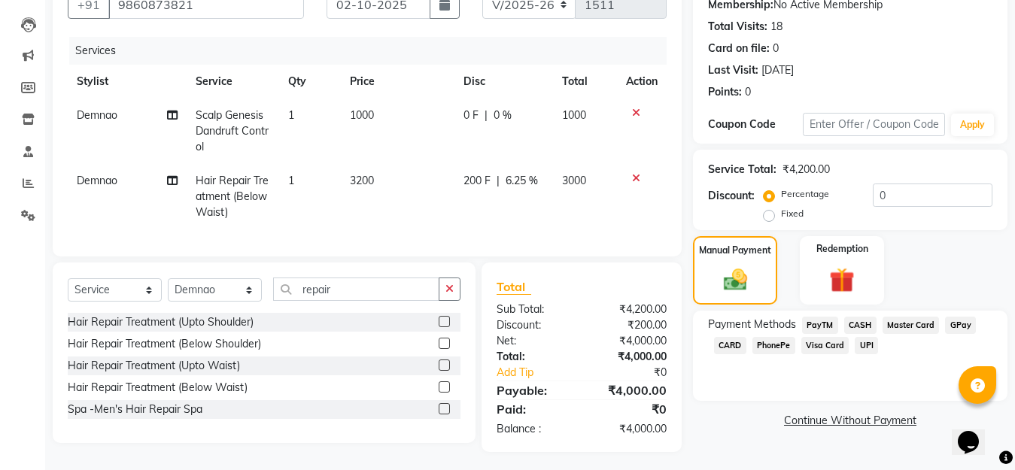
click at [960, 329] on span "GPay" at bounding box center [960, 325] width 31 height 17
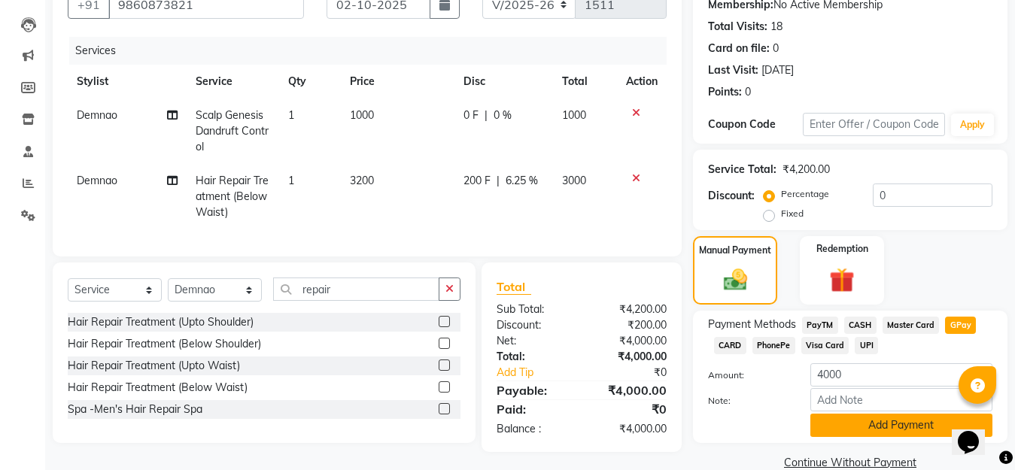
click at [931, 425] on button "Add Payment" at bounding box center [901, 425] width 182 height 23
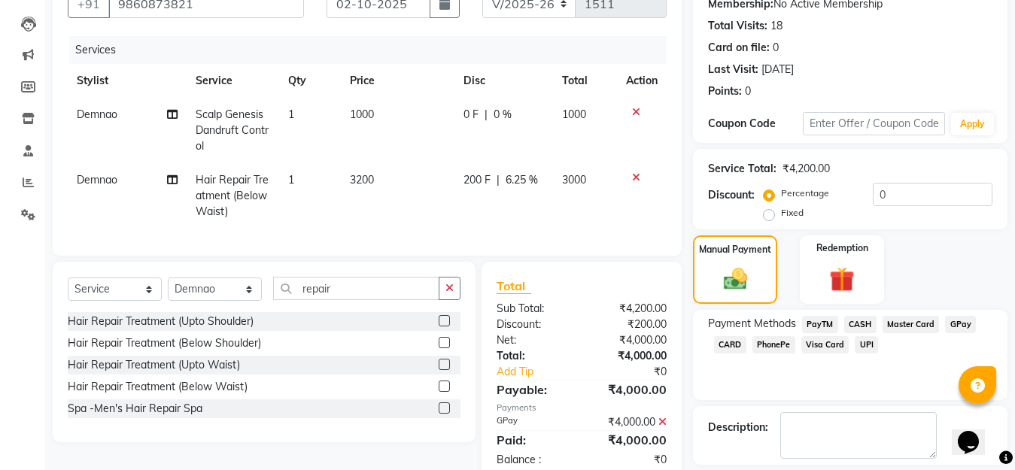
scroll to position [219, 0]
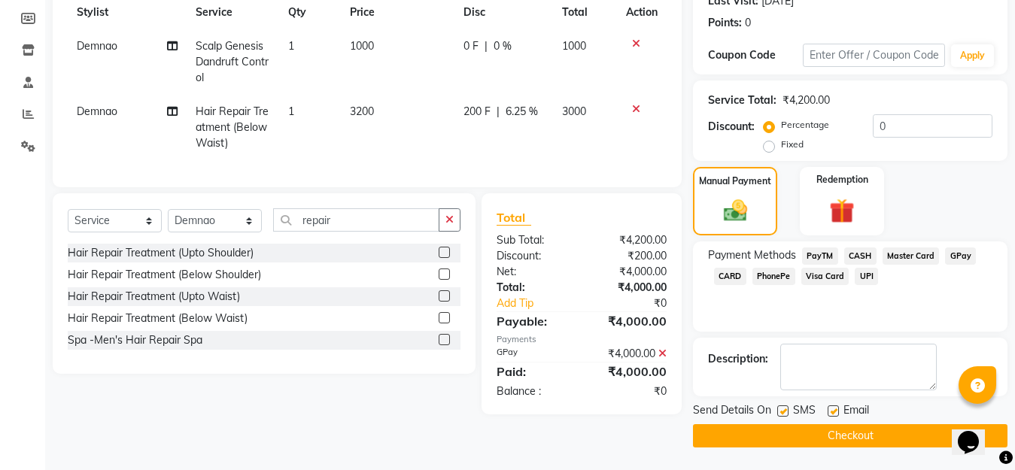
click at [892, 439] on button "Checkout" at bounding box center [850, 435] width 314 height 23
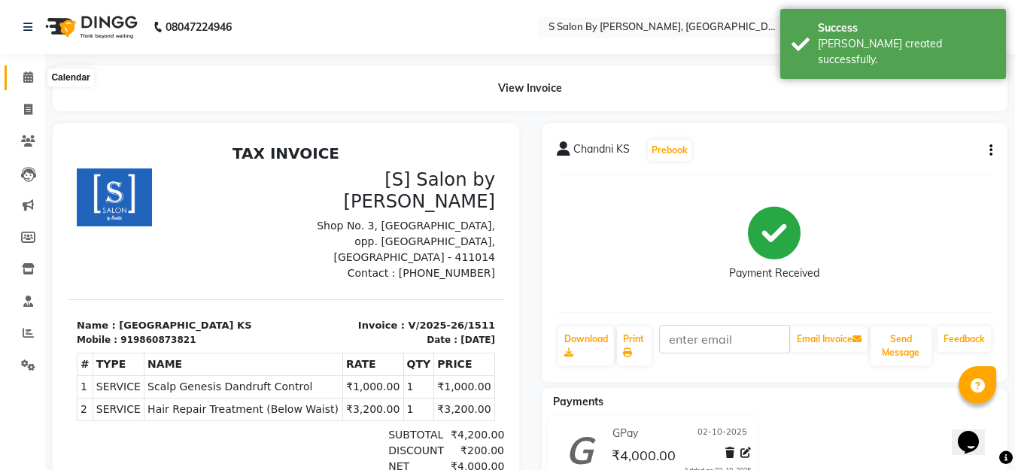
click at [26, 74] on icon at bounding box center [28, 76] width 10 height 11
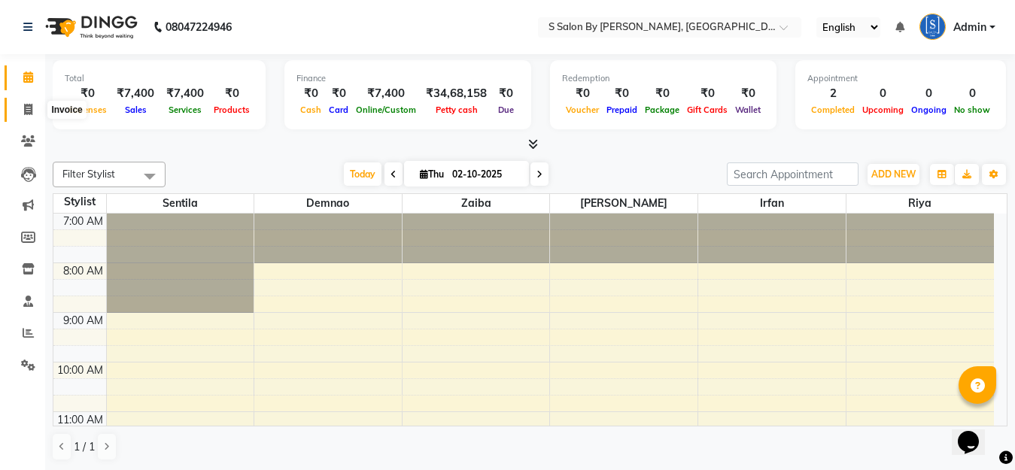
click at [30, 108] on icon at bounding box center [28, 109] width 8 height 11
select select "service"
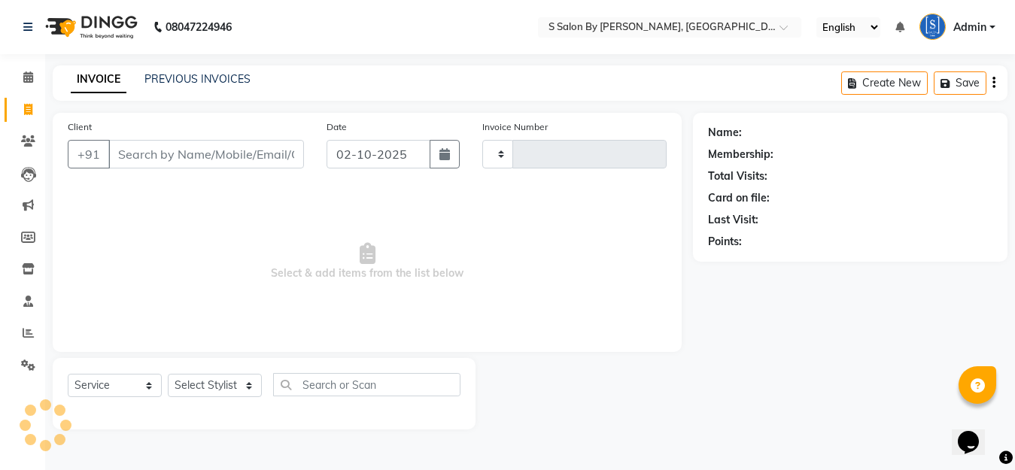
type input "1512"
select select "45"
click at [247, 387] on select "Select Stylist" at bounding box center [215, 385] width 94 height 23
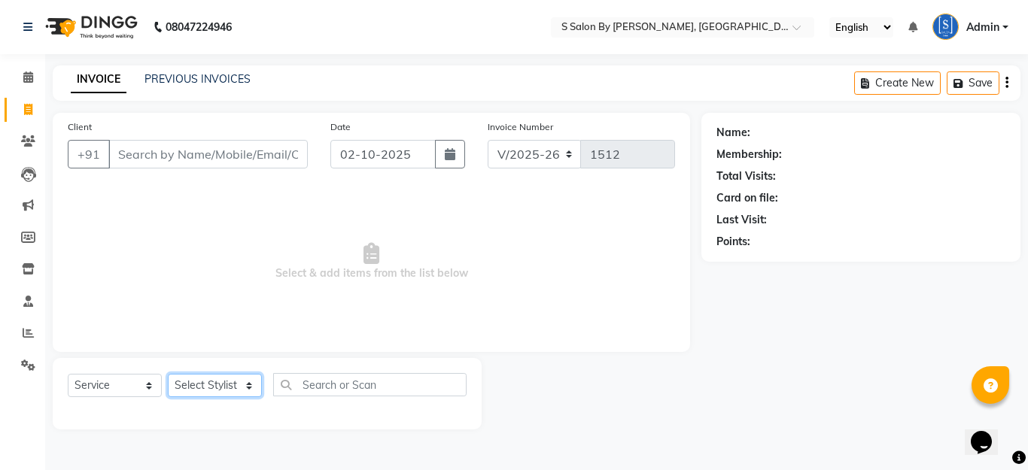
click at [242, 385] on select "Select Stylist" at bounding box center [215, 385] width 94 height 23
click at [248, 387] on select "Select Stylist Demnao [PERSON_NAME] [PERSON_NAME] [PERSON_NAME]" at bounding box center [215, 385] width 94 height 23
select select "92765"
click at [168, 374] on select "Select Stylist Demnao [PERSON_NAME] [PERSON_NAME] [PERSON_NAME]" at bounding box center [215, 385] width 94 height 23
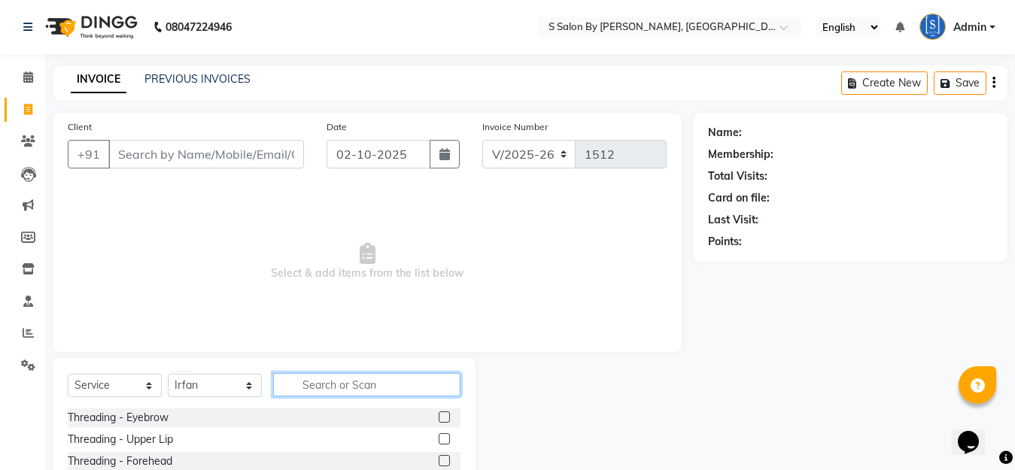
drag, startPoint x: 325, startPoint y: 388, endPoint x: 423, endPoint y: 413, distance: 100.9
click at [328, 390] on input "text" at bounding box center [366, 384] width 187 height 23
type input "beard"
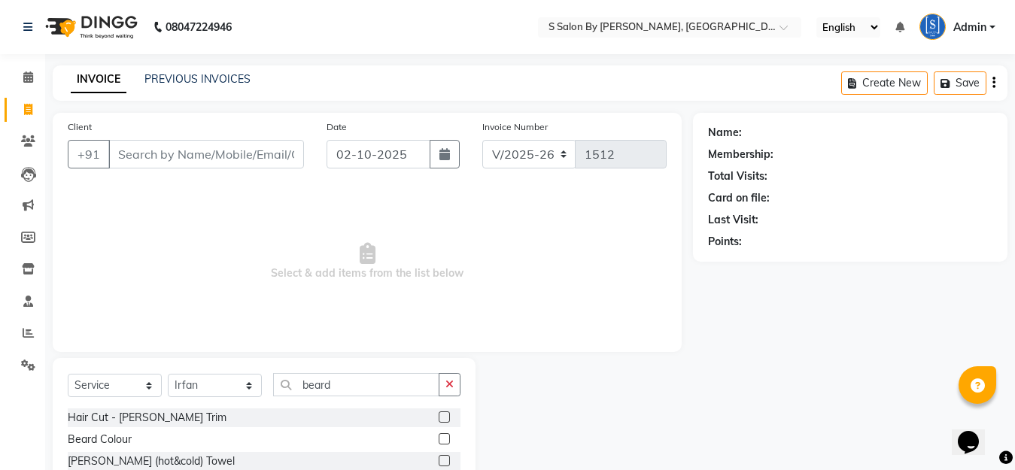
click at [445, 416] on label at bounding box center [444, 416] width 11 height 11
click at [445, 416] on input "checkbox" at bounding box center [444, 418] width 10 height 10
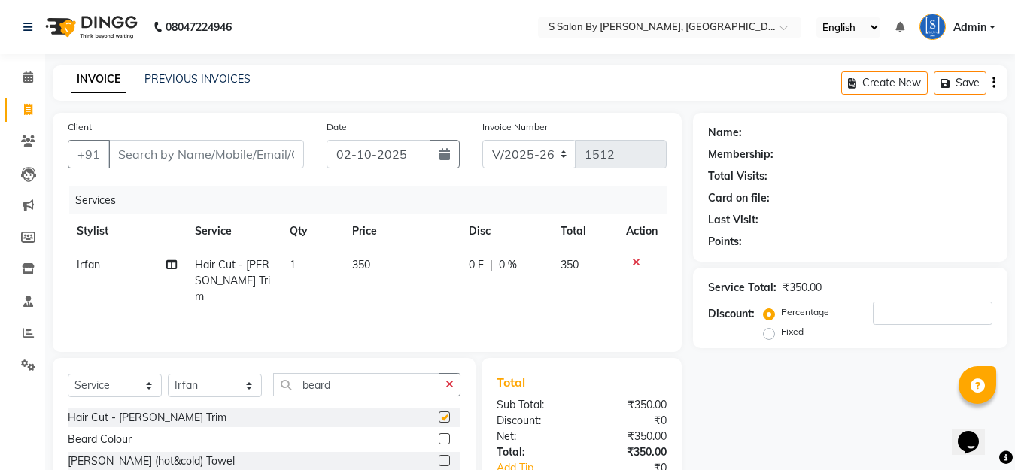
checkbox input "false"
drag, startPoint x: 340, startPoint y: 389, endPoint x: 248, endPoint y: 394, distance: 91.9
click at [248, 394] on div "Select Service Product Membership Package Voucher Prepaid Gift Card Select Styl…" at bounding box center [264, 390] width 393 height 35
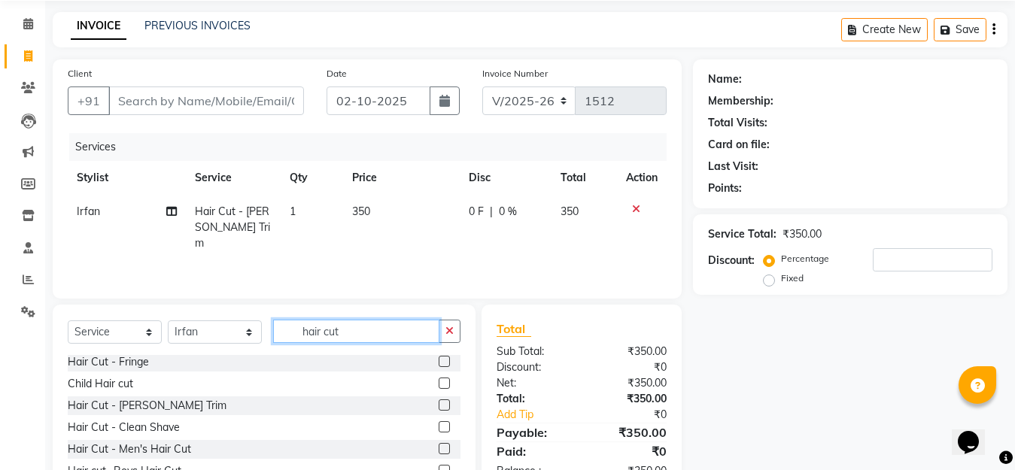
scroll to position [132, 0]
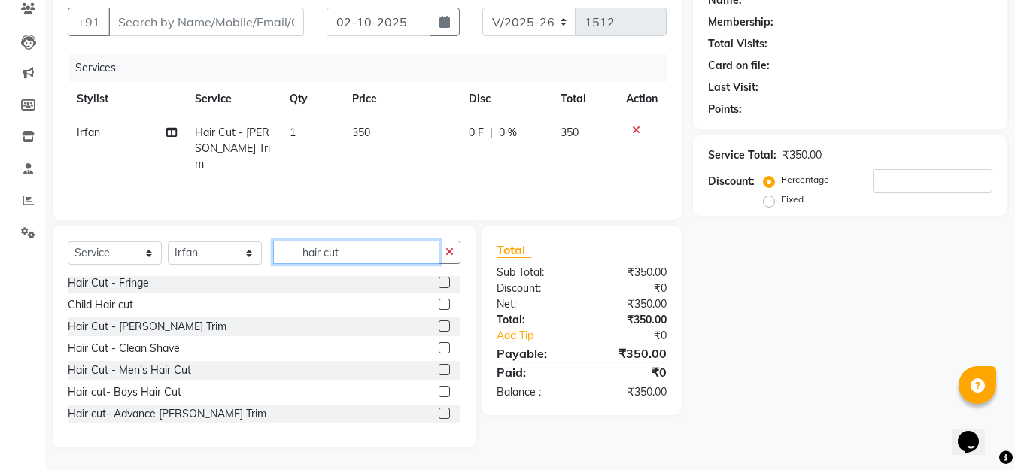
type input "hair cut"
click at [439, 368] on label at bounding box center [444, 369] width 11 height 11
click at [439, 368] on input "checkbox" at bounding box center [444, 371] width 10 height 10
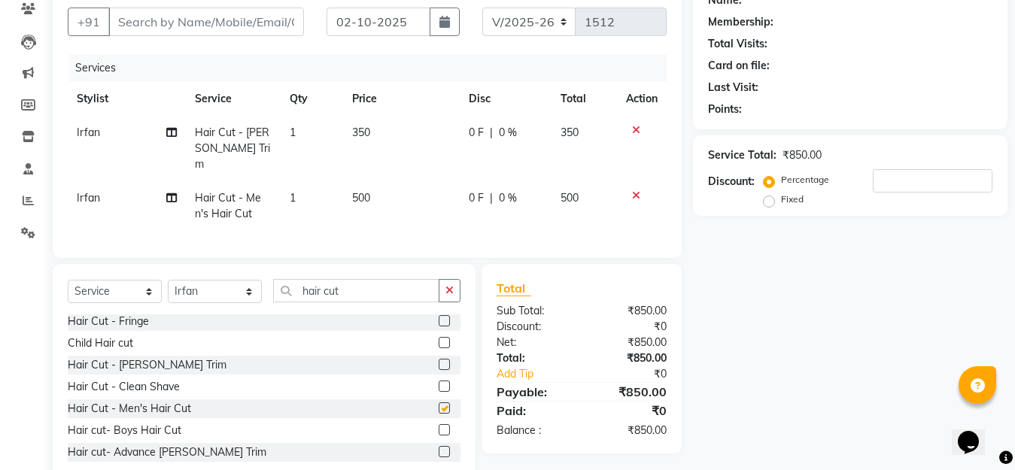
checkbox input "false"
click at [274, 25] on input "Client" at bounding box center [206, 22] width 196 height 29
type input "K"
type input "0"
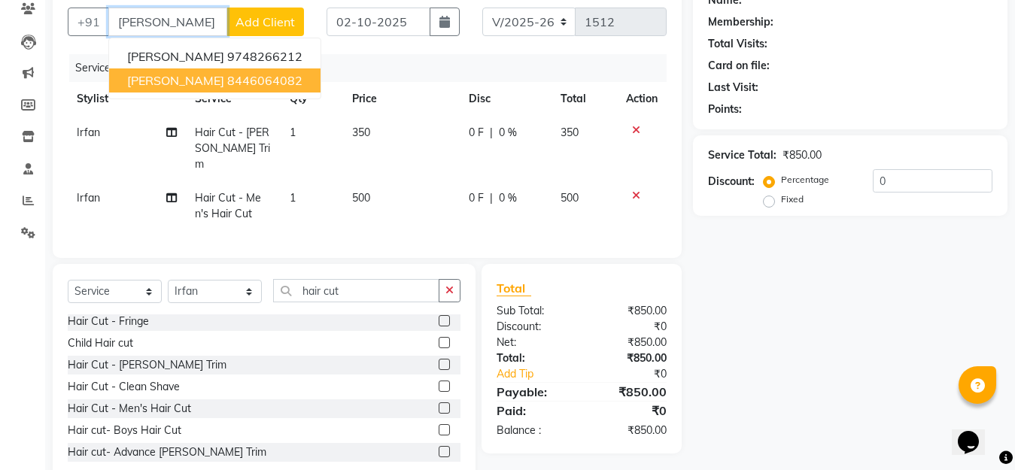
click at [259, 85] on ngb-highlight "8446064082" at bounding box center [264, 80] width 75 height 15
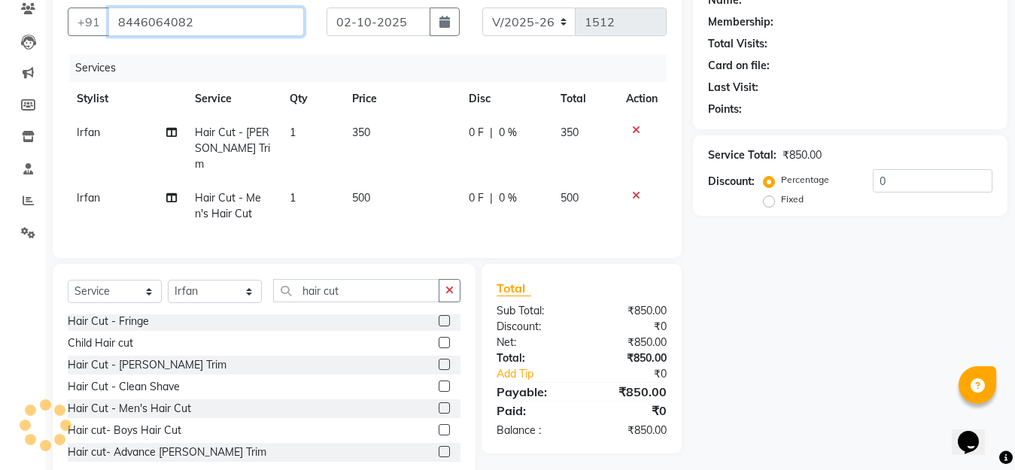
type input "8446064082"
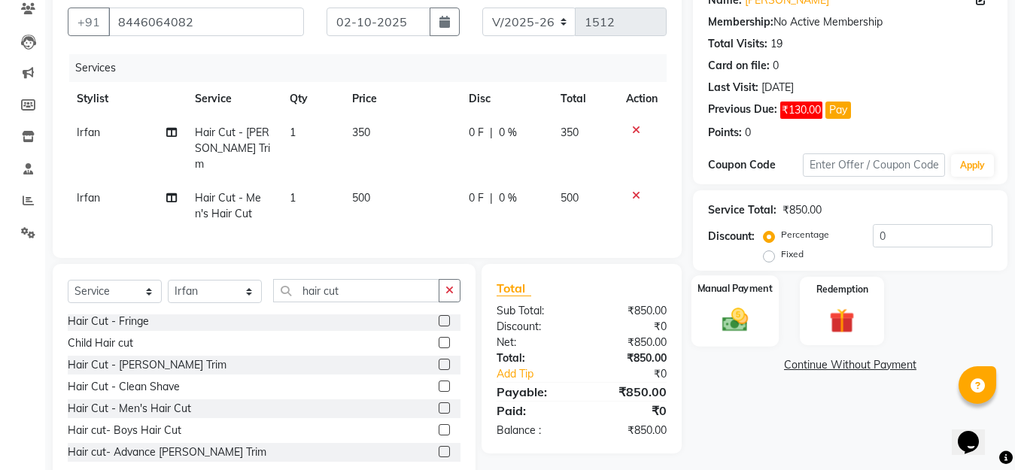
click at [738, 317] on img at bounding box center [735, 320] width 42 height 30
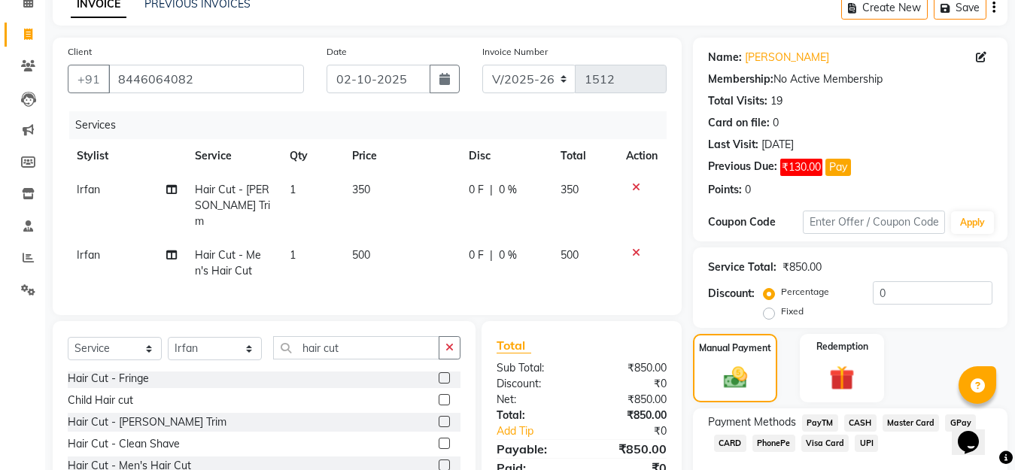
scroll to position [150, 0]
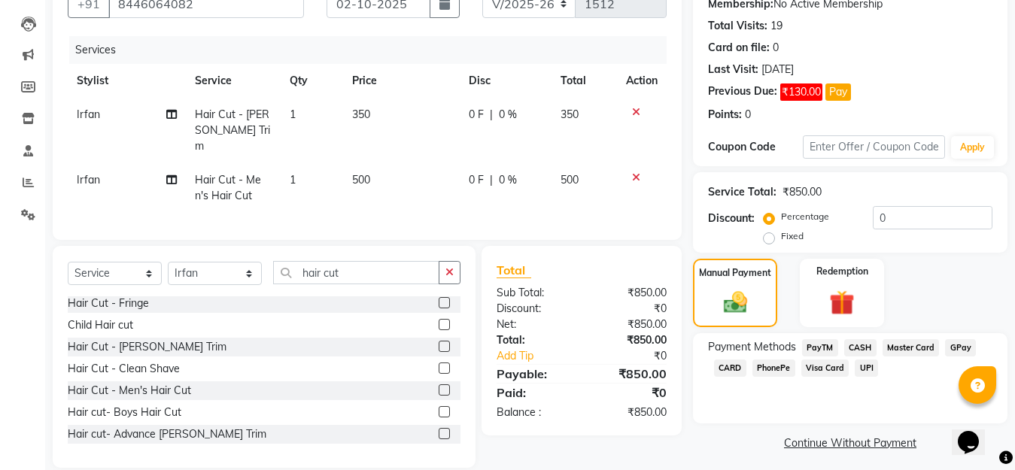
click at [954, 349] on span "GPay" at bounding box center [960, 347] width 31 height 17
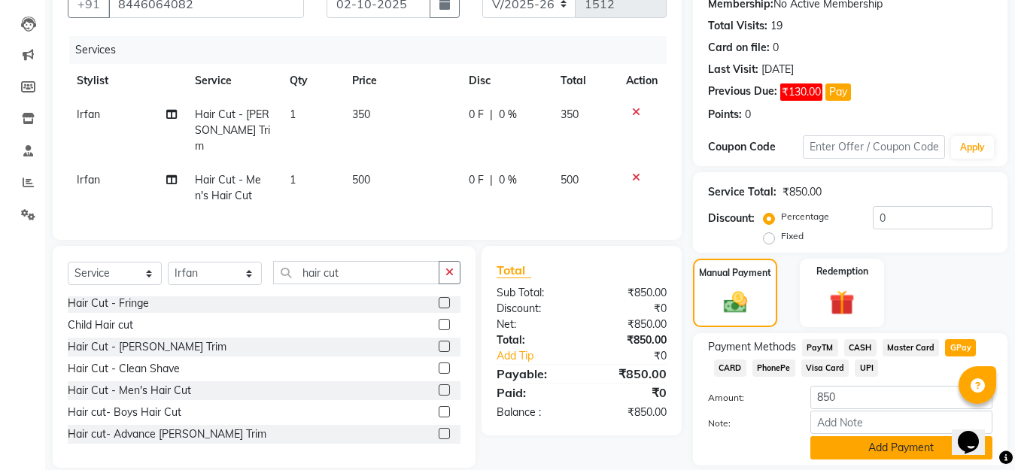
click at [908, 444] on button "Add Payment" at bounding box center [901, 447] width 182 height 23
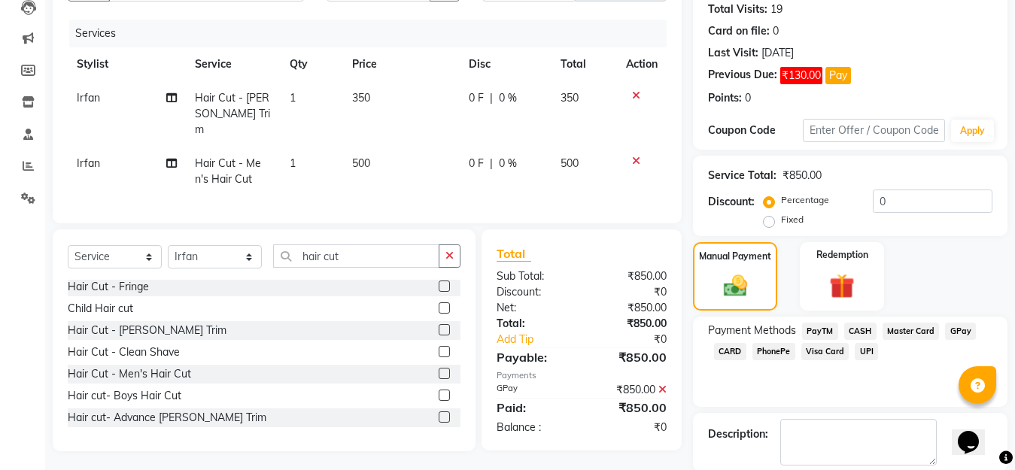
scroll to position [242, 0]
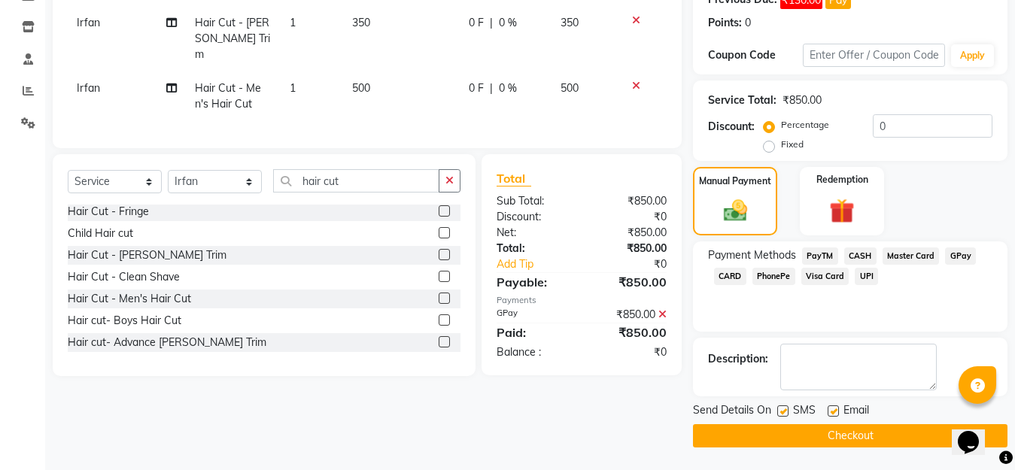
click at [902, 444] on button "Checkout" at bounding box center [850, 435] width 314 height 23
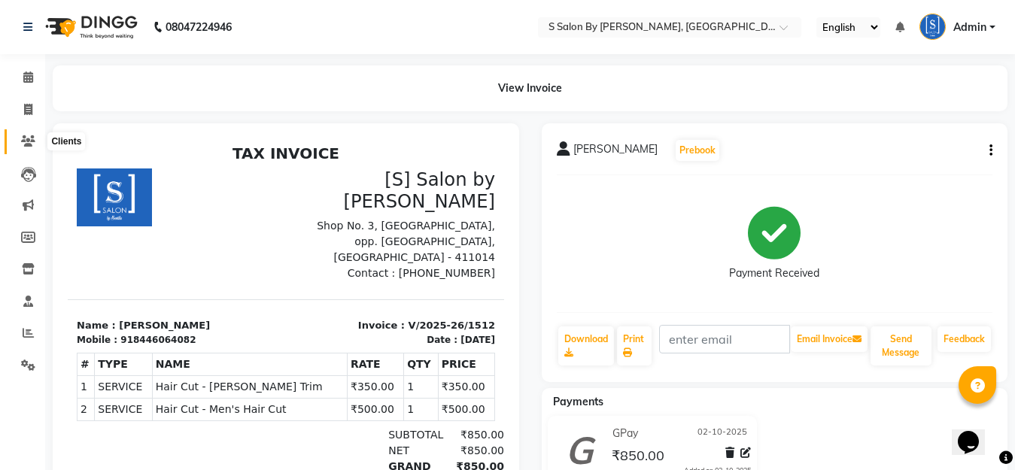
click at [22, 142] on icon at bounding box center [28, 140] width 14 height 11
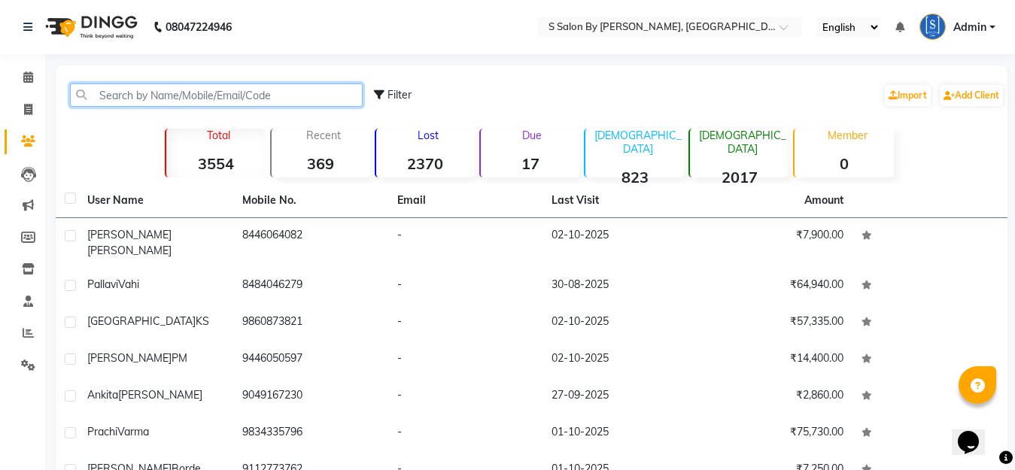
click at [211, 96] on input "text" at bounding box center [216, 94] width 293 height 23
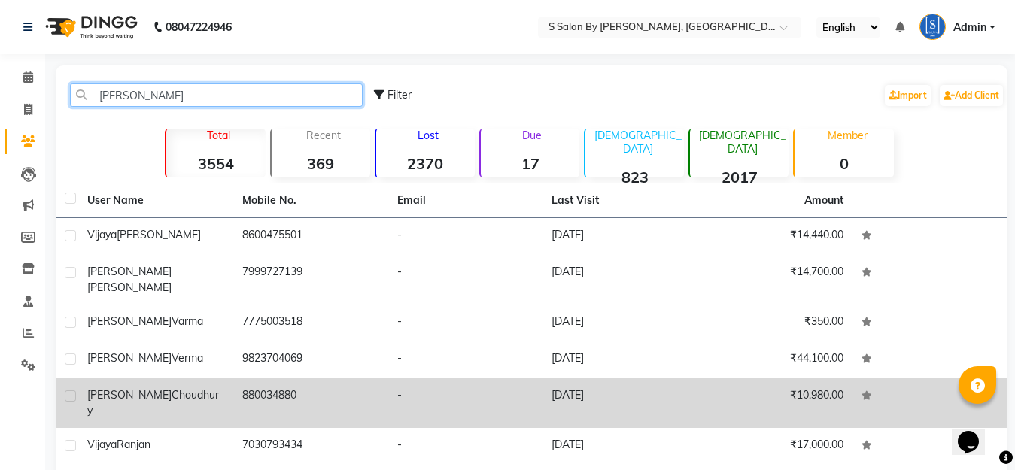
type input "[PERSON_NAME]"
click at [865, 391] on icon at bounding box center [866, 395] width 11 height 9
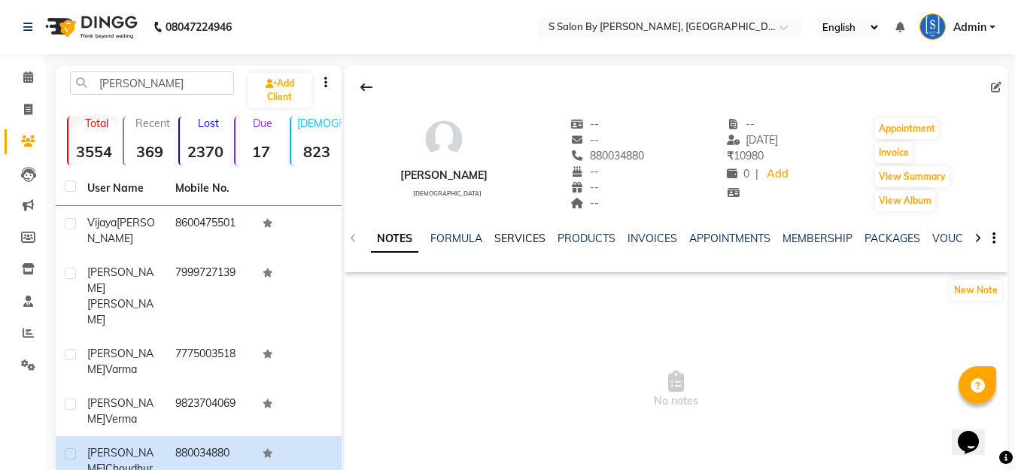
click at [511, 235] on link "SERVICES" at bounding box center [519, 239] width 51 height 14
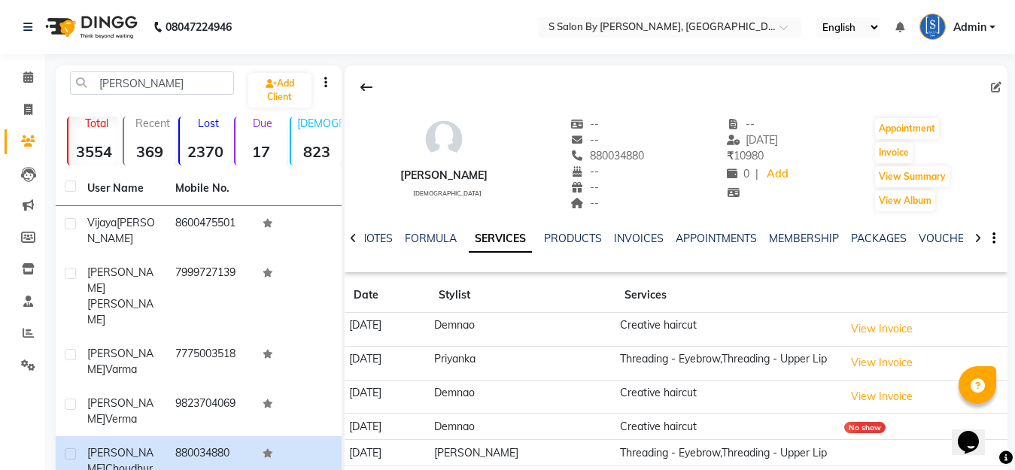
scroll to position [208, 0]
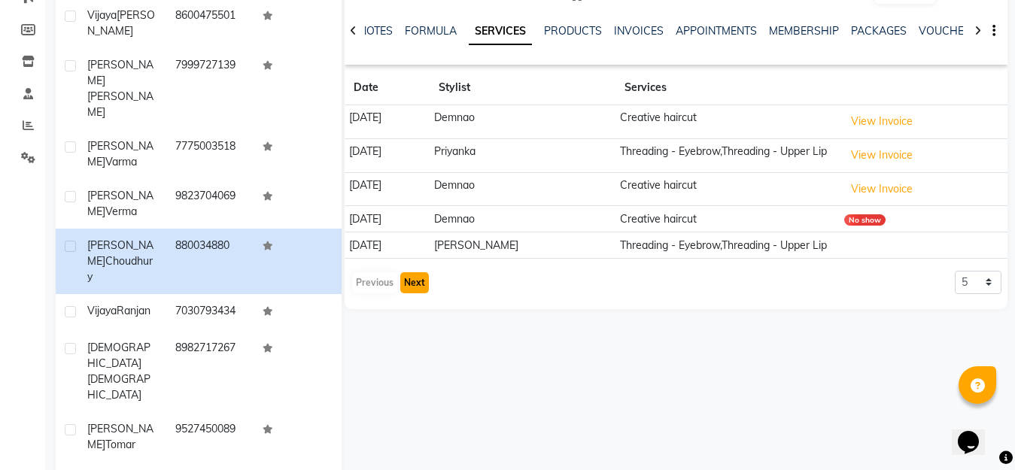
click at [421, 287] on button "Next" at bounding box center [414, 282] width 29 height 21
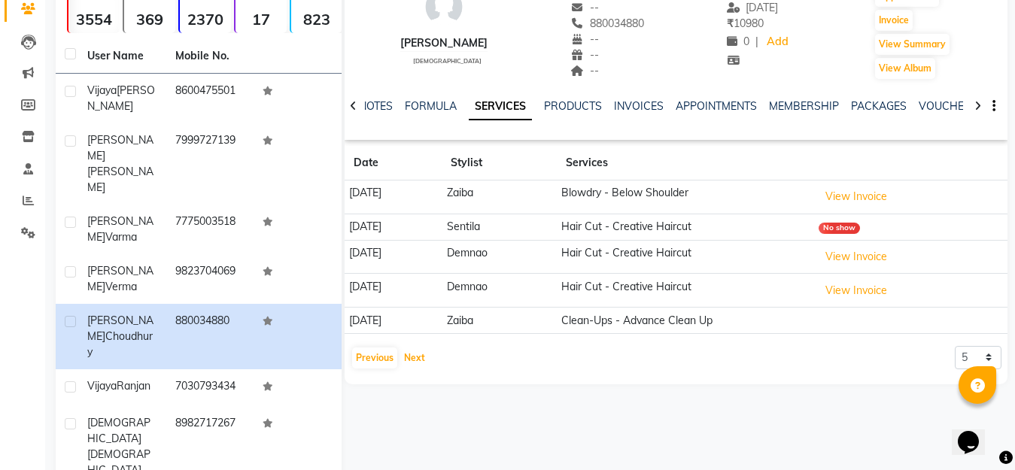
scroll to position [57, 0]
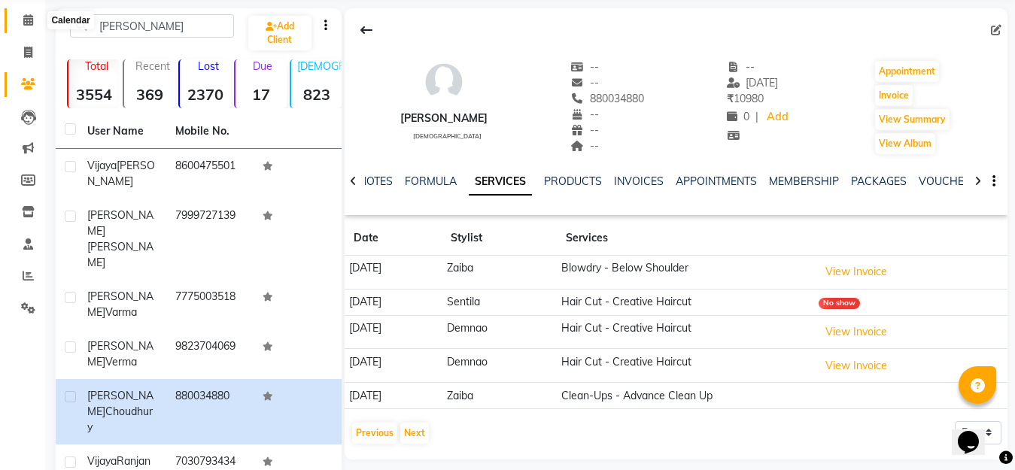
click at [25, 21] on icon at bounding box center [28, 19] width 10 height 11
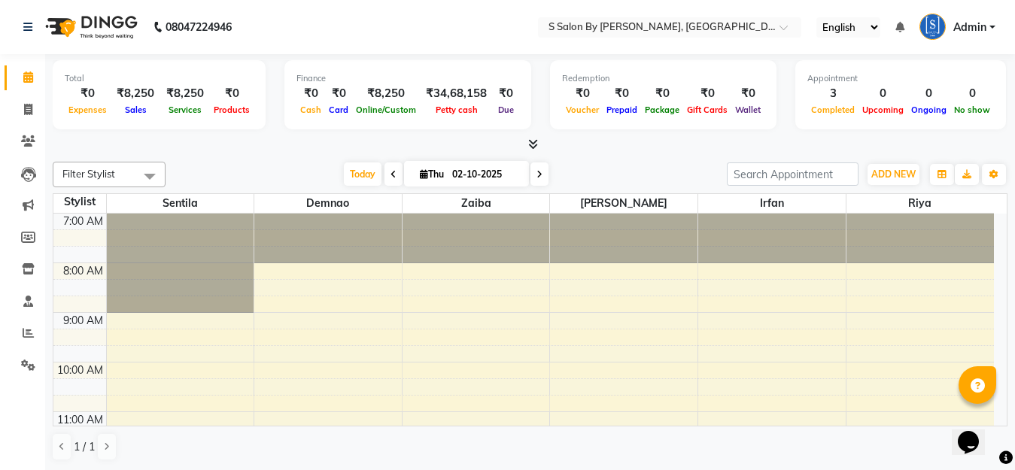
drag, startPoint x: 359, startPoint y: 70, endPoint x: 0, endPoint y: 232, distance: 393.6
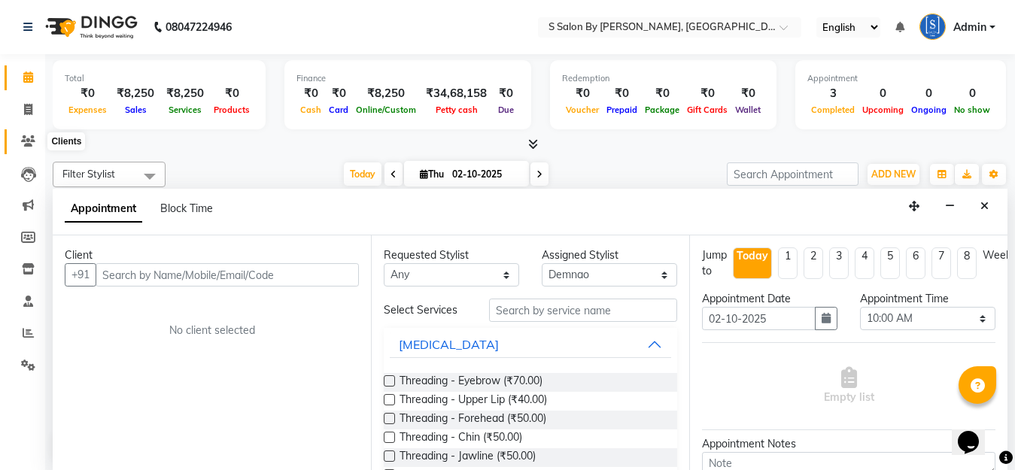
click at [25, 143] on icon at bounding box center [28, 140] width 14 height 11
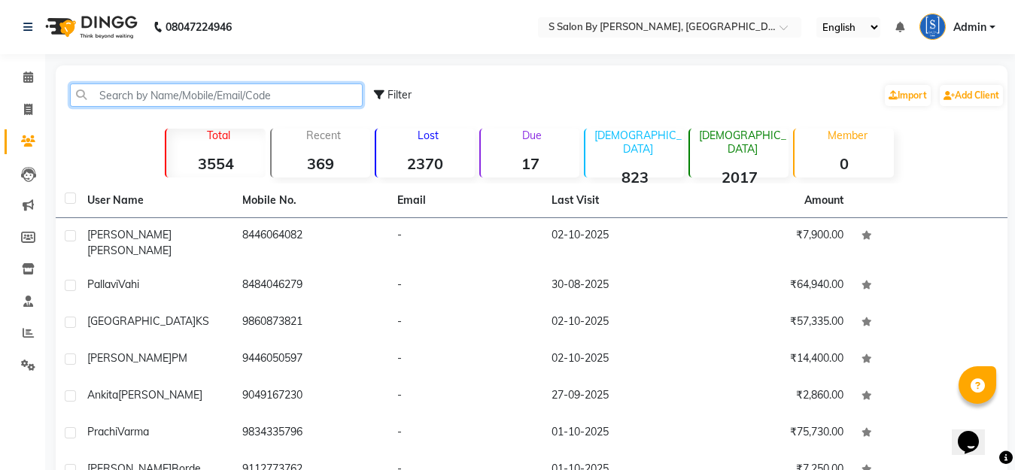
click at [151, 97] on input "text" at bounding box center [216, 94] width 293 height 23
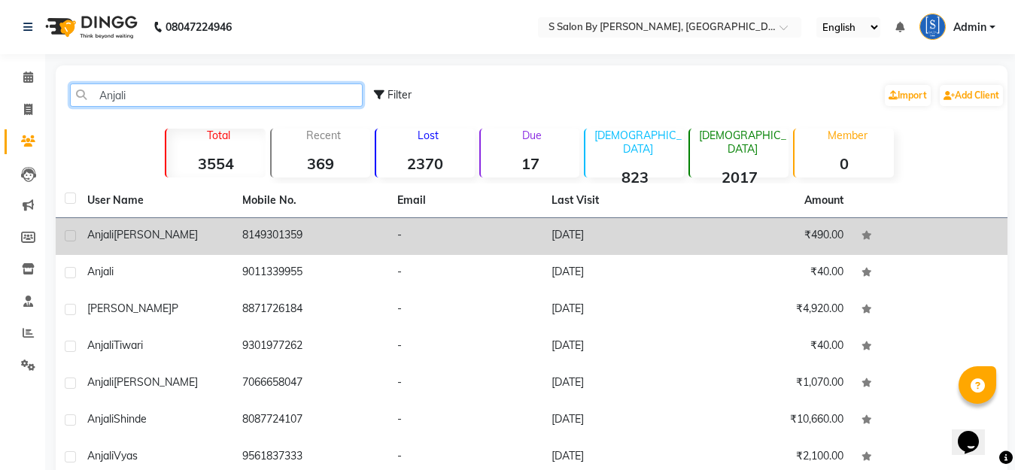
type input "Anjali"
click at [864, 233] on icon at bounding box center [866, 235] width 11 height 9
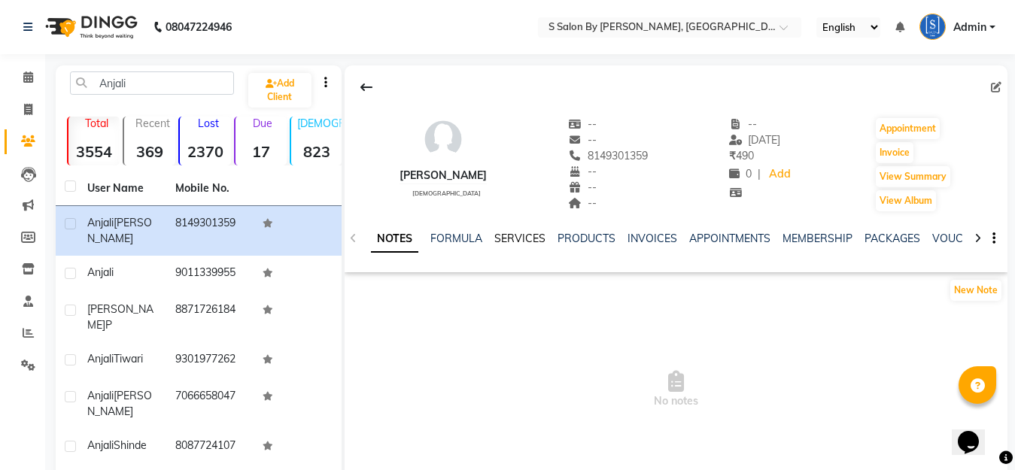
click at [529, 242] on link "SERVICES" at bounding box center [519, 239] width 51 height 14
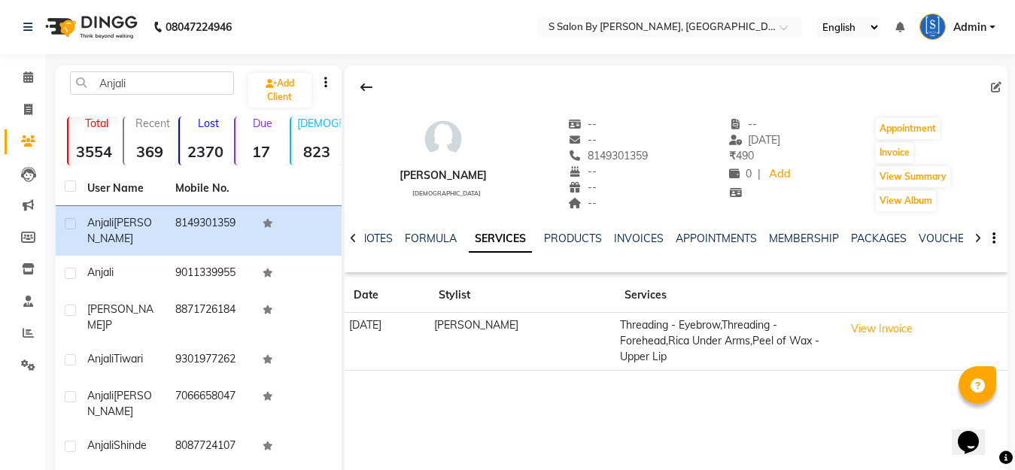
click at [321, 120] on p "[DEMOGRAPHIC_DATA]" at bounding box center [319, 124] width 45 height 14
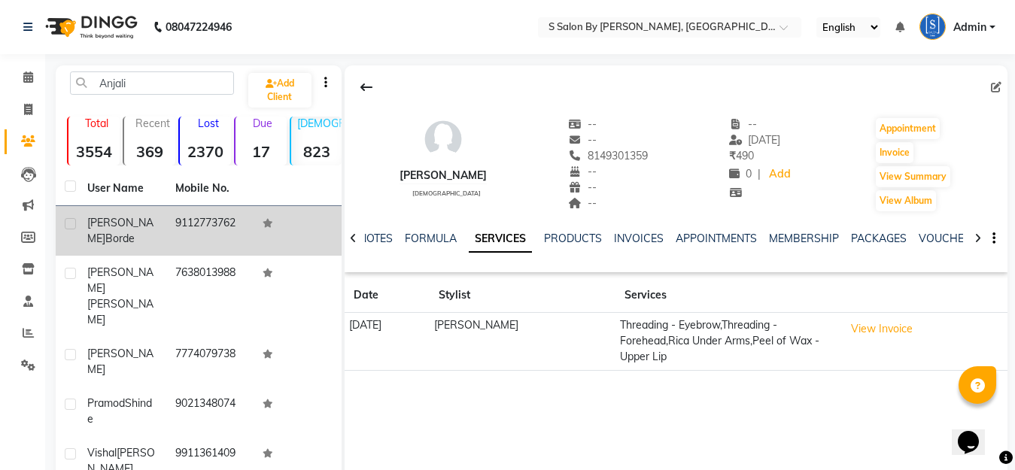
scroll to position [75, 0]
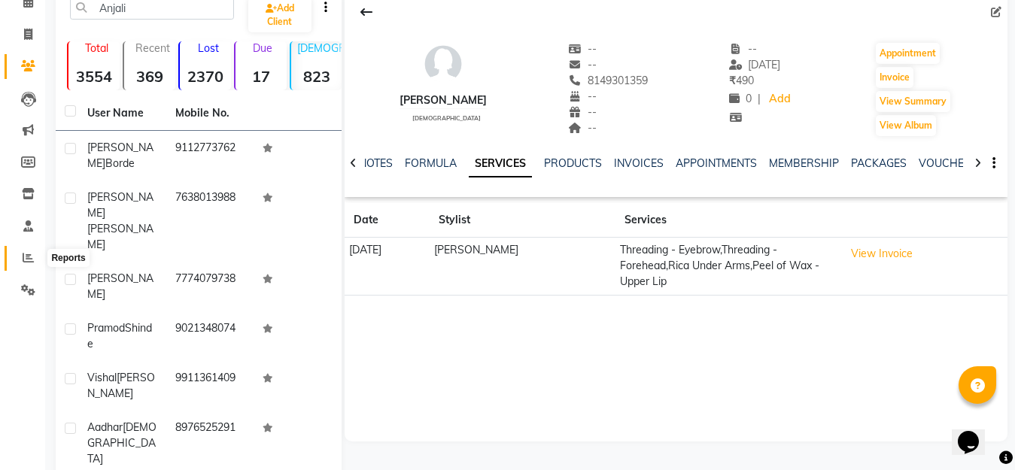
click at [25, 257] on icon at bounding box center [28, 257] width 11 height 11
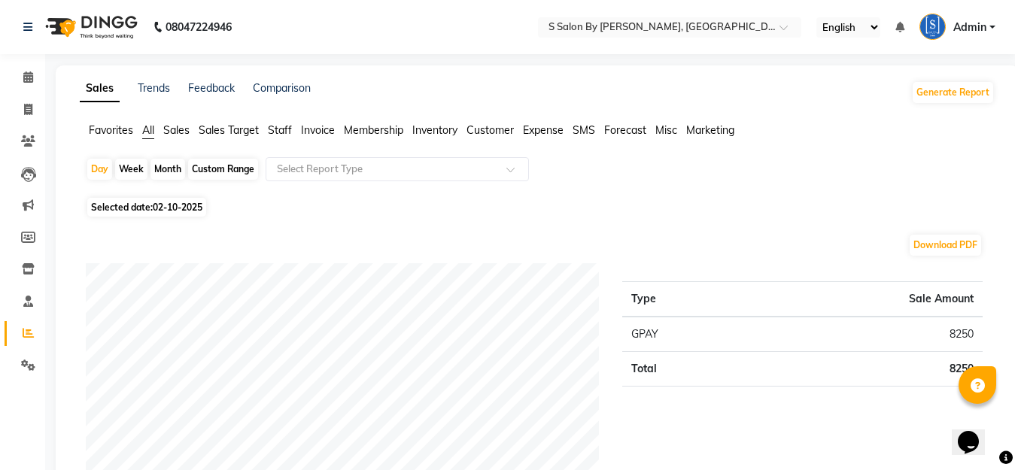
click at [706, 126] on span "Marketing" at bounding box center [710, 130] width 48 height 14
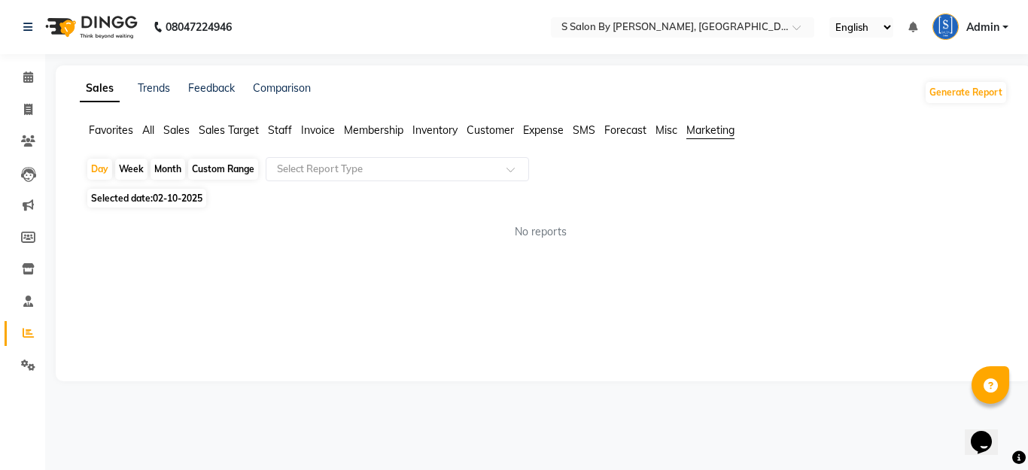
click at [495, 129] on span "Customer" at bounding box center [489, 130] width 47 height 14
click at [159, 165] on div "Month" at bounding box center [167, 169] width 35 height 21
select select "10"
select select "2025"
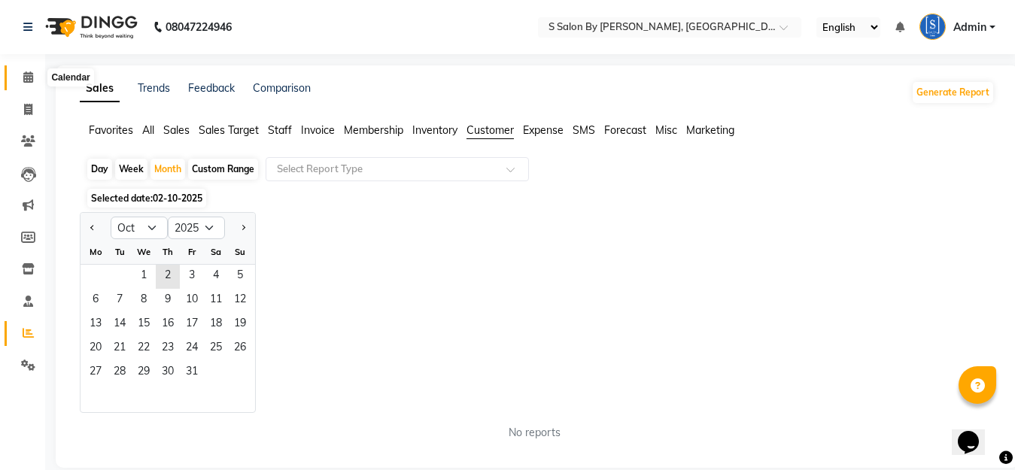
click at [24, 75] on icon at bounding box center [28, 76] width 10 height 11
